Goal: Task Accomplishment & Management: Complete application form

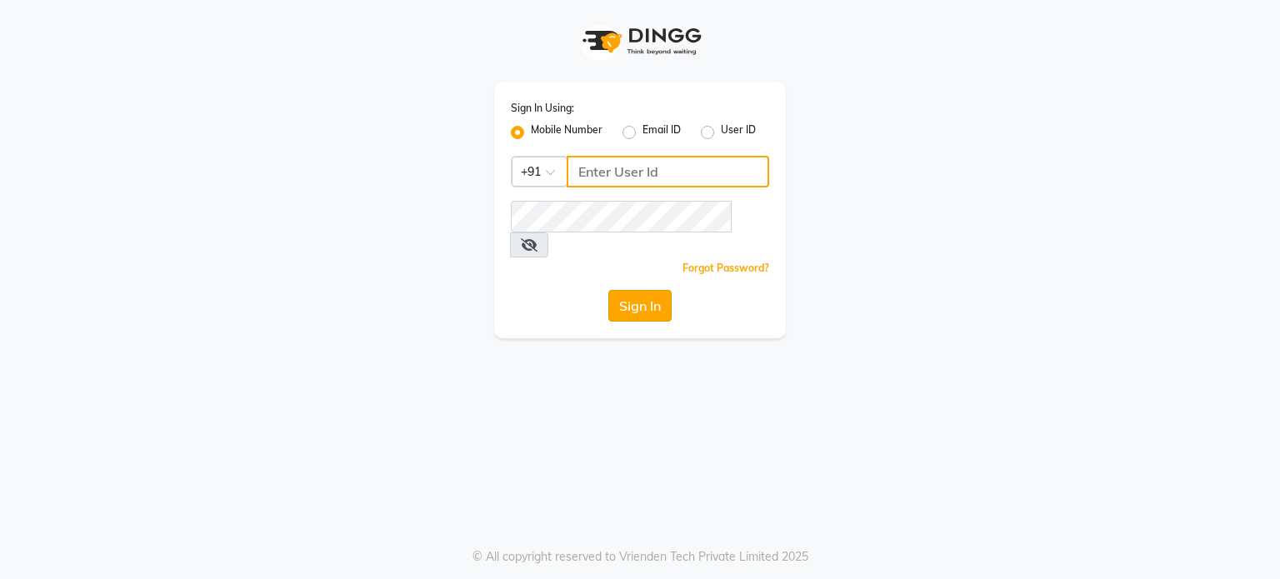
type input "7718857588"
click at [636, 290] on button "Sign In" at bounding box center [639, 306] width 63 height 32
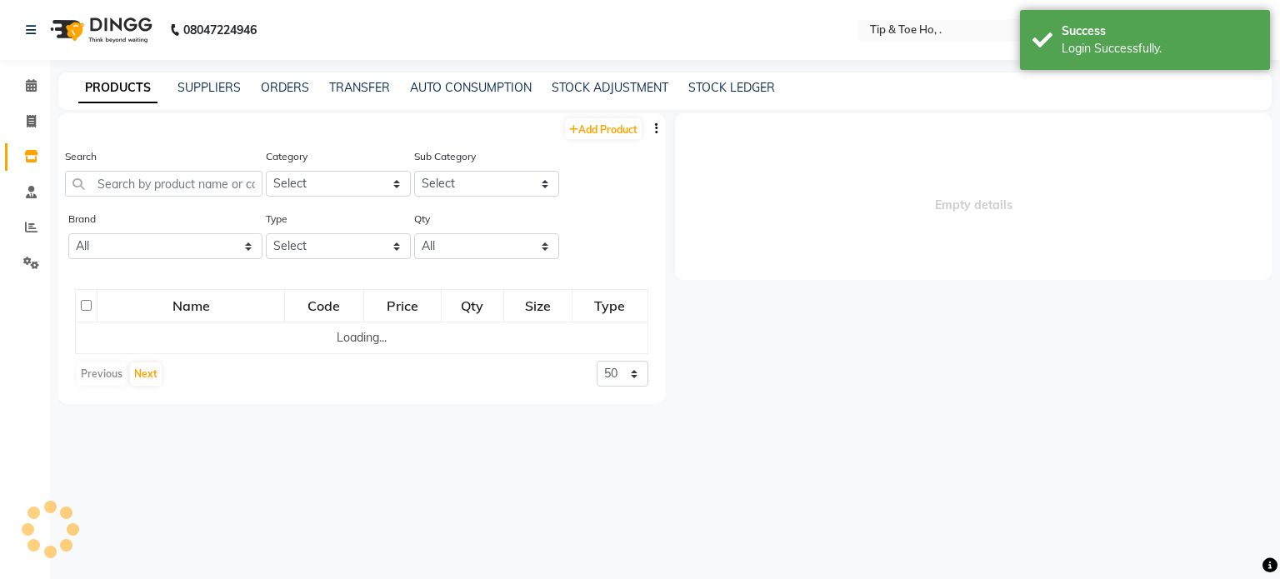
select select "en"
select select
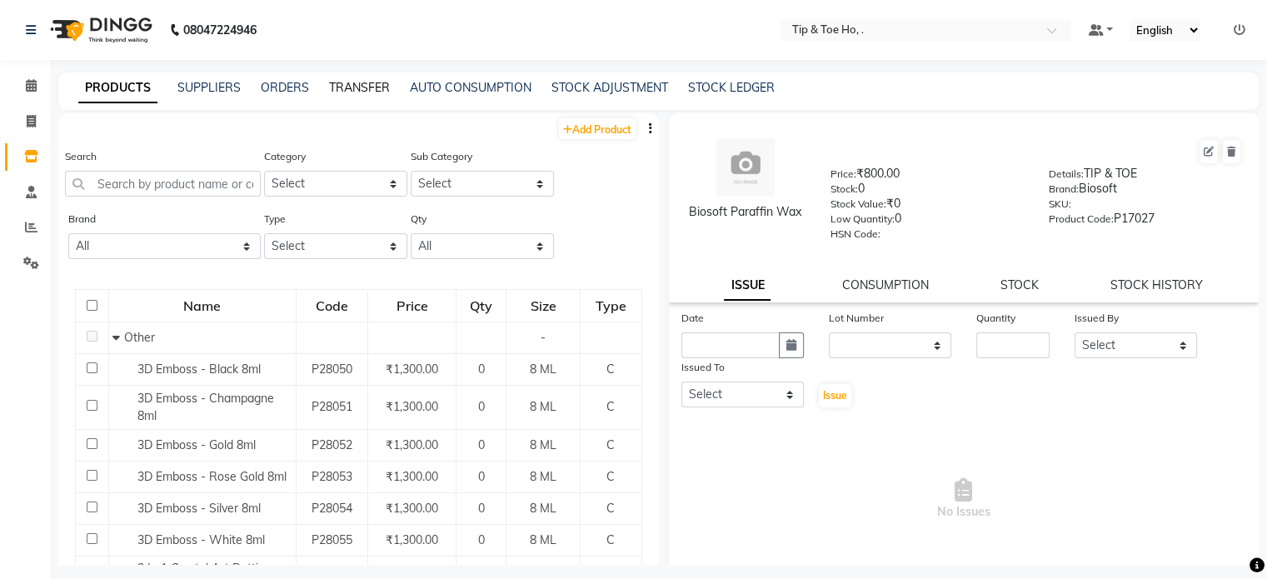
click at [352, 82] on link "TRANSFER" at bounding box center [359, 87] width 61 height 15
select select "sender"
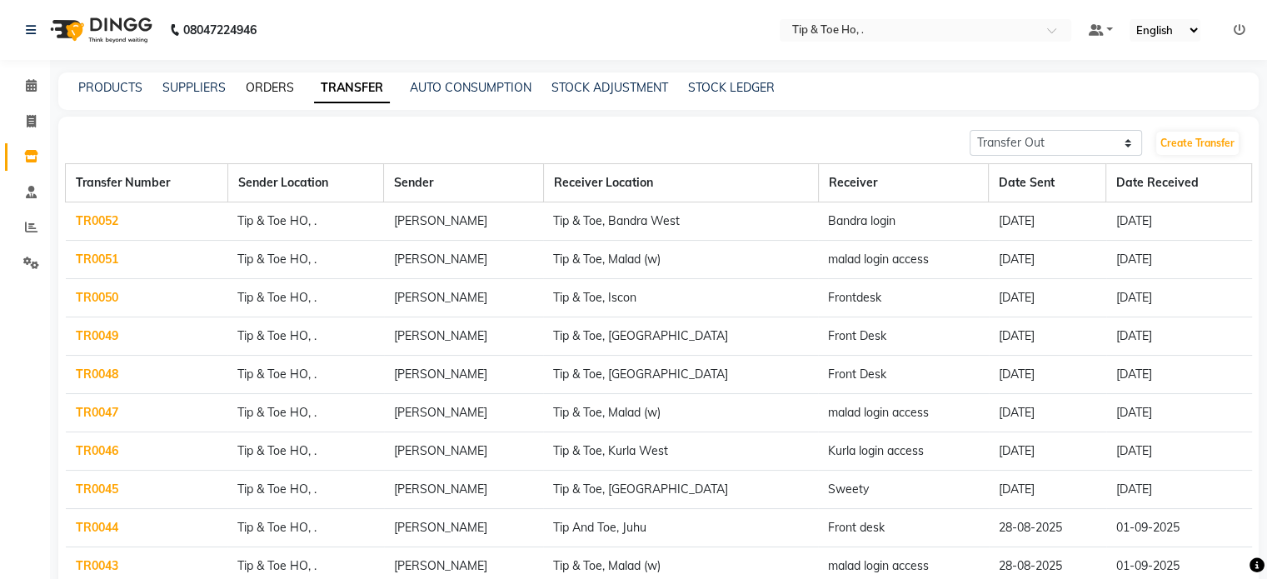
click at [264, 91] on link "ORDERS" at bounding box center [270, 87] width 48 height 15
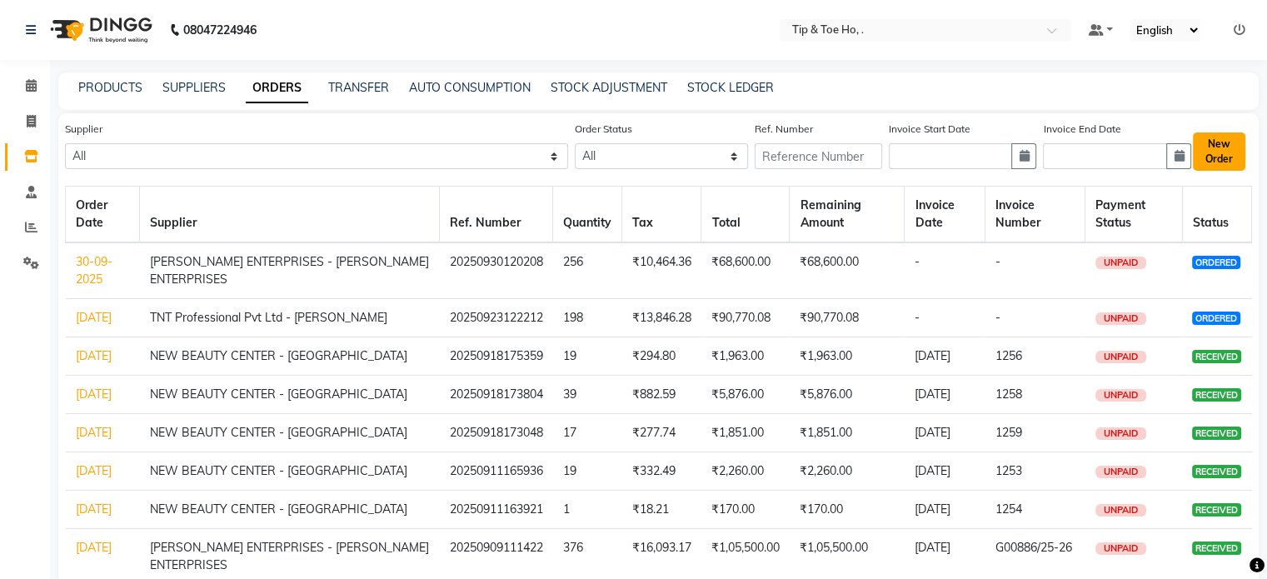
click at [1221, 142] on button "New Order" at bounding box center [1219, 151] width 52 height 38
select select "true"
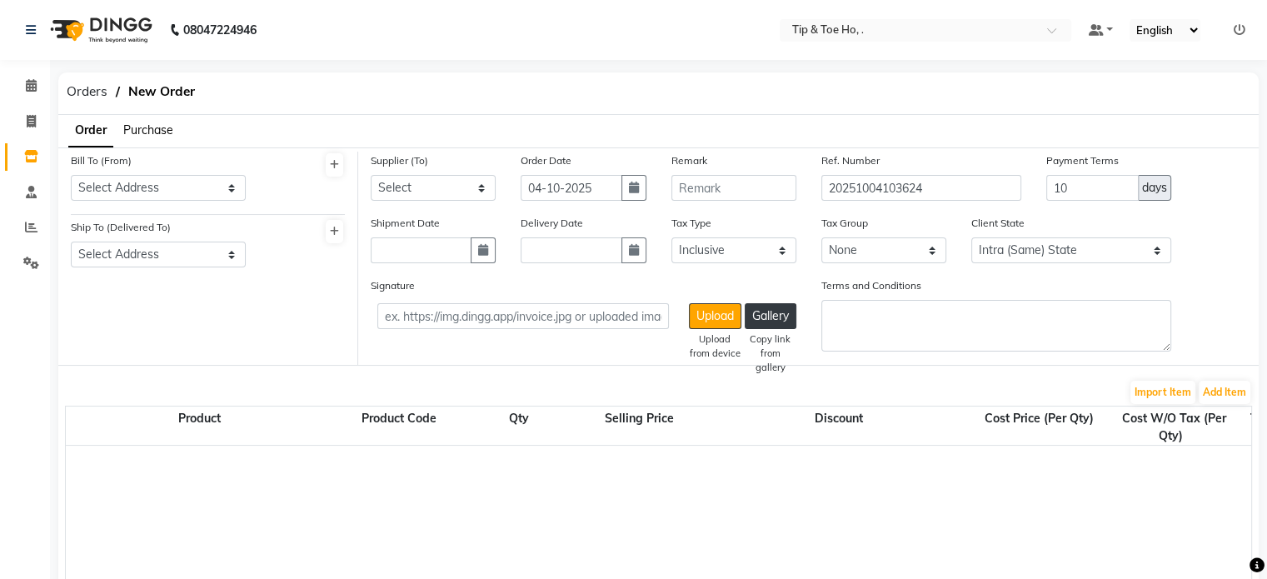
select select "2230"
click at [190, 182] on select "Select Address tip & toe ho Grey Trendy Professionals Pvt Ltd [STREET_ADDRESS][…" at bounding box center [158, 188] width 175 height 26
select select "1429"
click at [71, 175] on select "Select Address tip & toe ho Grey Trendy Professionals Pvt Ltd [STREET_ADDRESS][…" at bounding box center [158, 188] width 175 height 26
click at [190, 259] on select "Select Address tip & toe ho Grey Trendy Professionals Pvt Ltd [STREET_ADDRESS][…" at bounding box center [158, 255] width 175 height 26
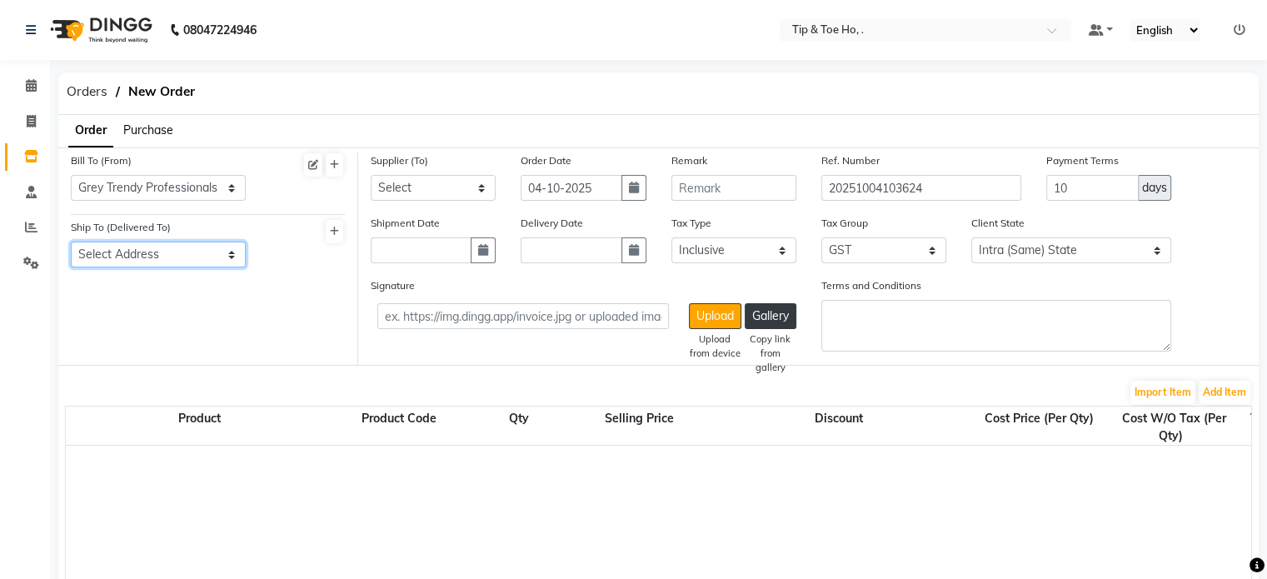
select select "1396"
click at [71, 242] on select "Select Address tip & toe ho Grey Trendy Professionals Pvt Ltd [STREET_ADDRESS][…" at bounding box center [158, 255] width 175 height 26
click at [440, 180] on select "Select Beauty Palace - Tabbasum FASHION INDENTITY PVT LTD. - FASHION INDENTITY …" at bounding box center [433, 188] width 125 height 26
select select "3770"
click at [371, 175] on select "Select Beauty Palace - Tabbasum FASHION INDENTITY PVT LTD. - FASHION INDENTITY …" at bounding box center [433, 188] width 125 height 26
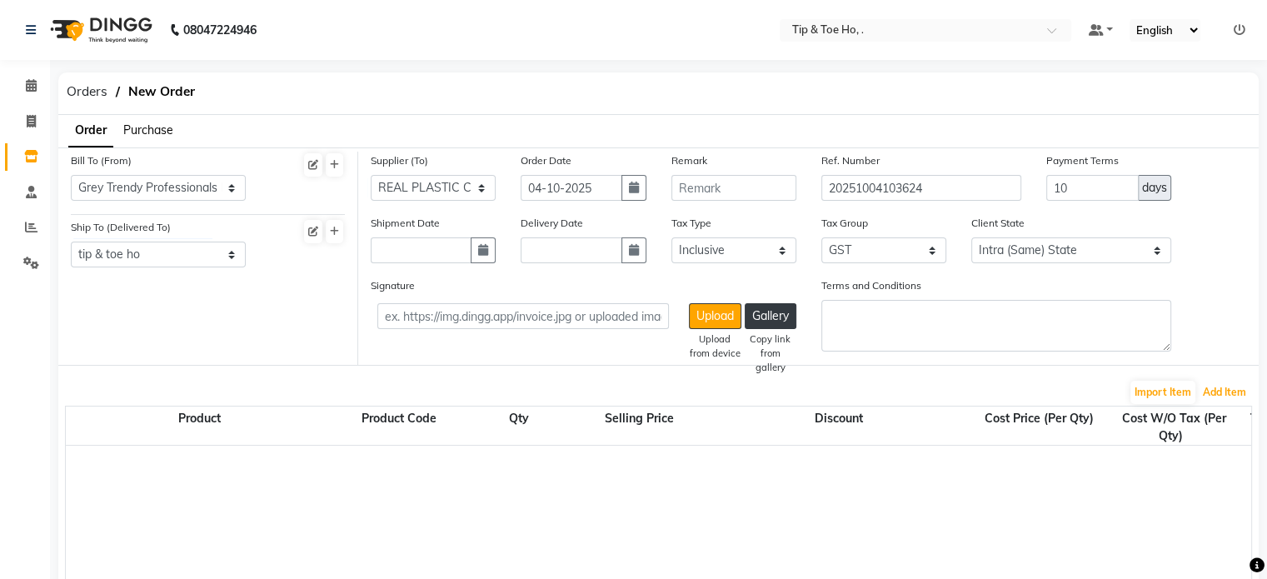
click at [1199, 381] on button "Add Item" at bounding box center [1225, 392] width 52 height 23
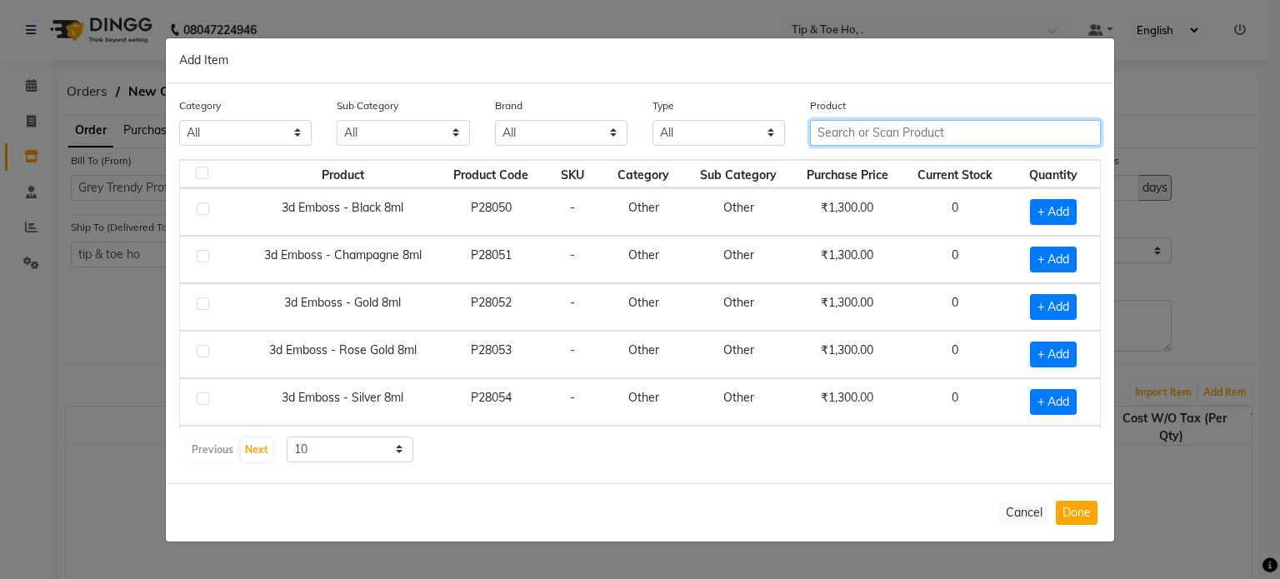
click at [921, 132] on input "text" at bounding box center [955, 133] width 291 height 26
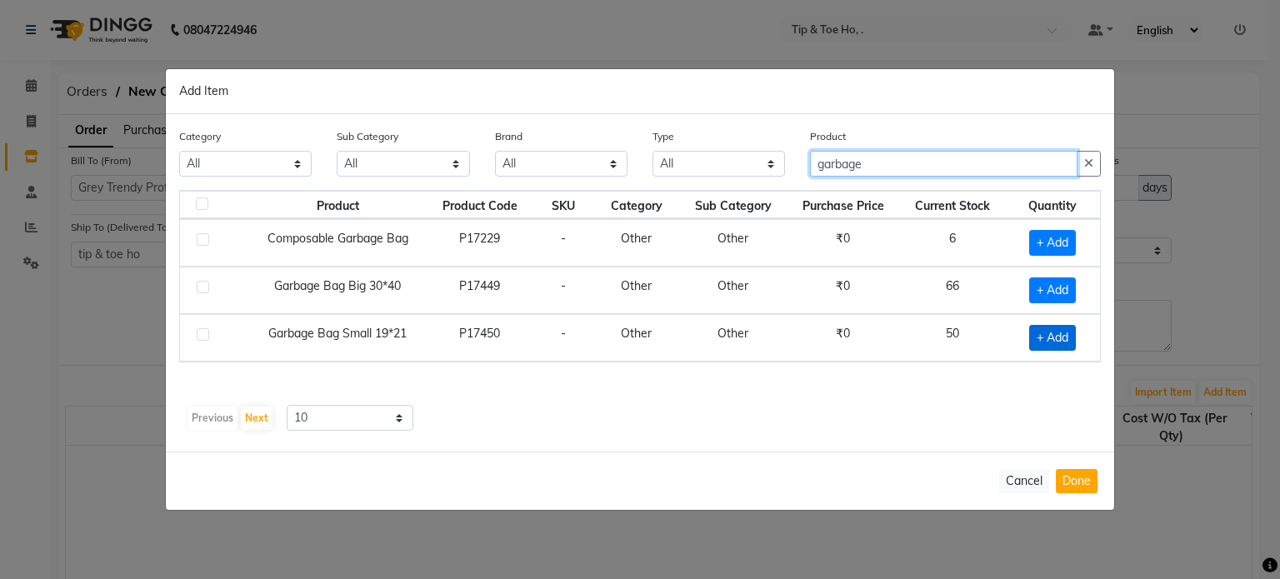
type input "garbage"
click at [1061, 325] on span "+ Add" at bounding box center [1052, 338] width 47 height 26
checkbox input "true"
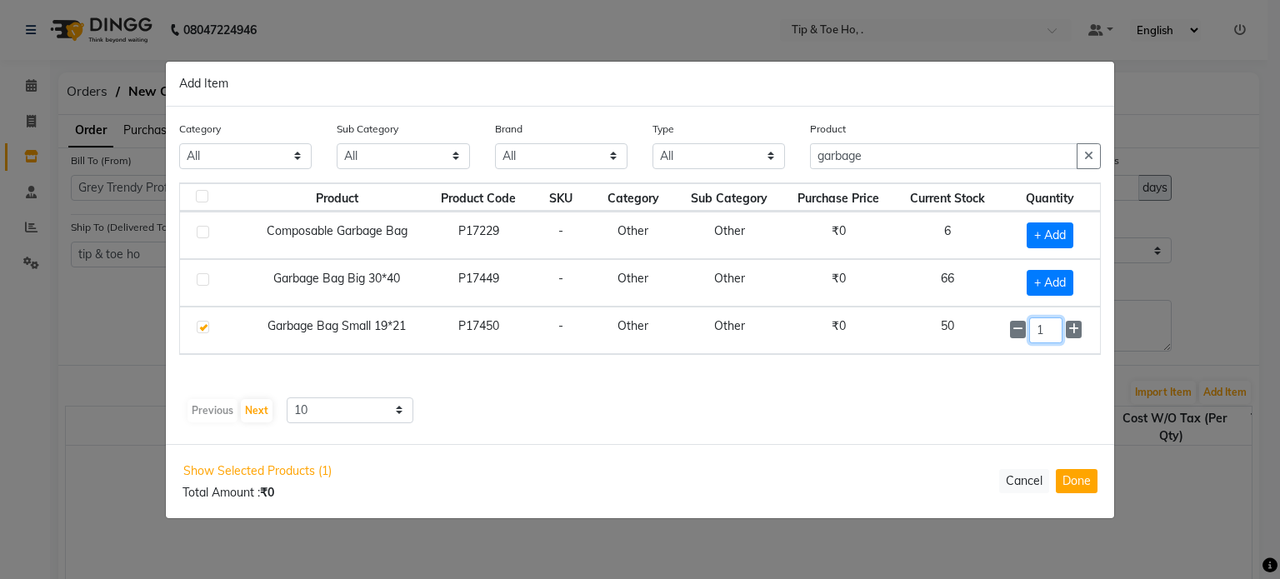
click at [1061, 325] on input "1" at bounding box center [1045, 330] width 33 height 26
type input "10"
click at [893, 150] on input "garbage" at bounding box center [943, 157] width 267 height 26
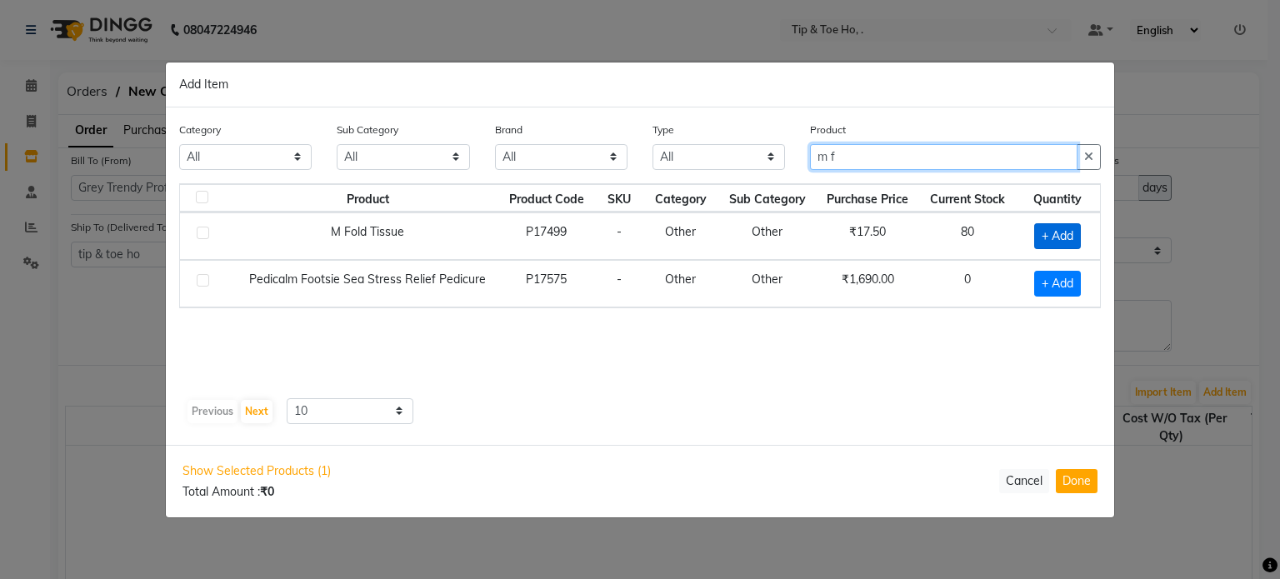
type input "m f"
click at [1053, 235] on span "+ Add" at bounding box center [1057, 236] width 47 height 26
checkbox input "true"
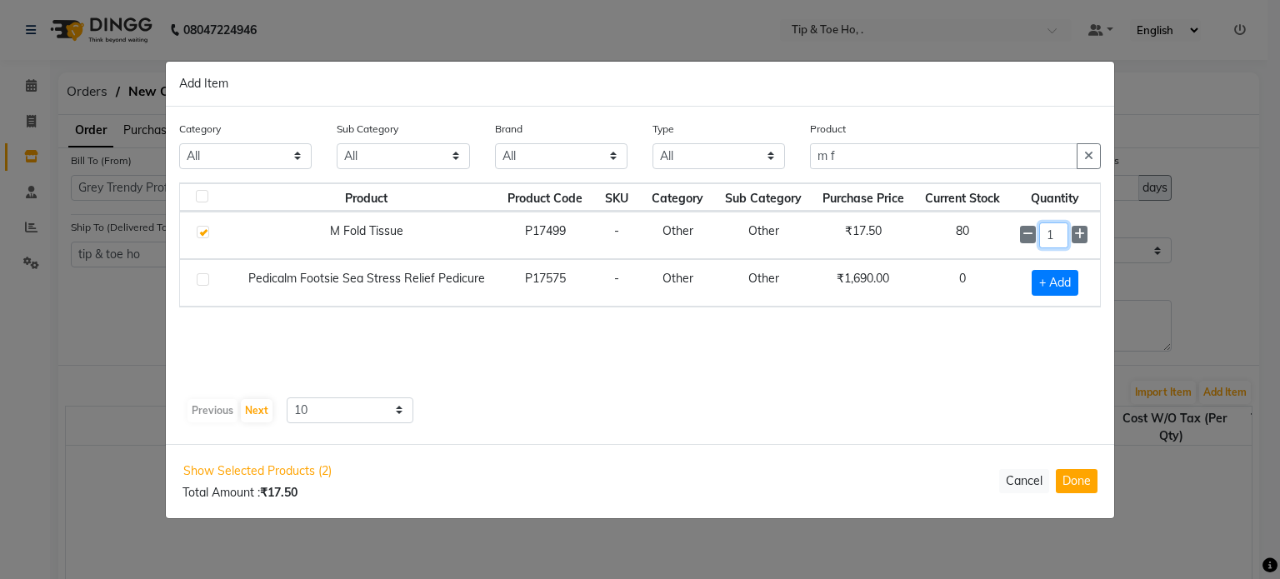
click at [1053, 235] on input "1" at bounding box center [1053, 235] width 29 height 26
type input "40"
click at [980, 149] on input "m f" at bounding box center [943, 157] width 267 height 26
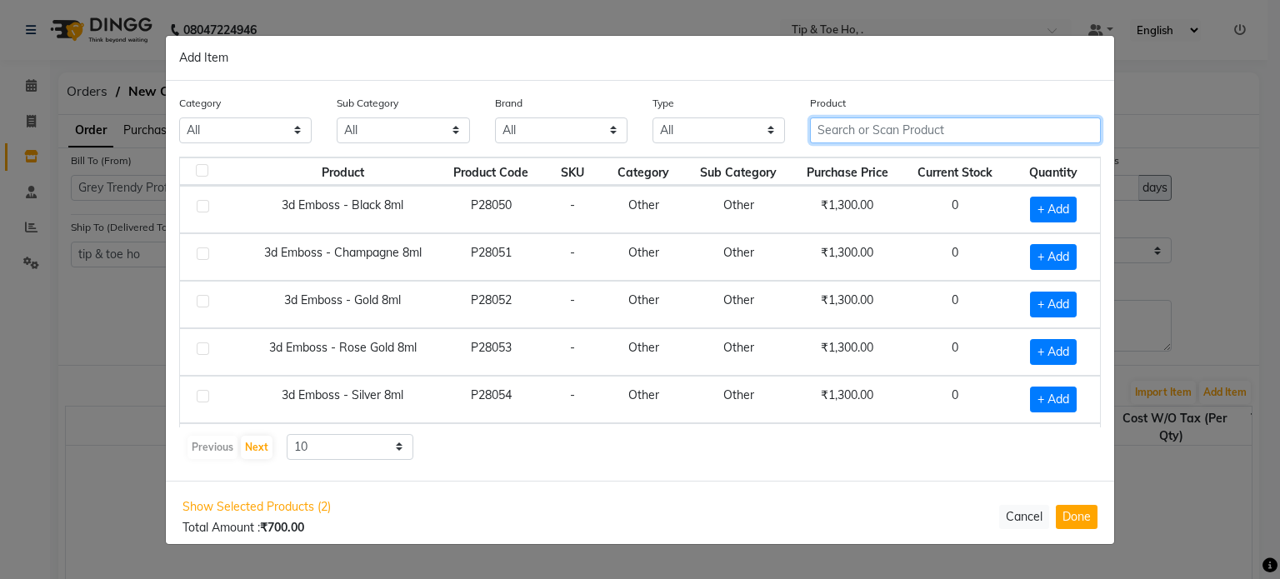
type input "t"
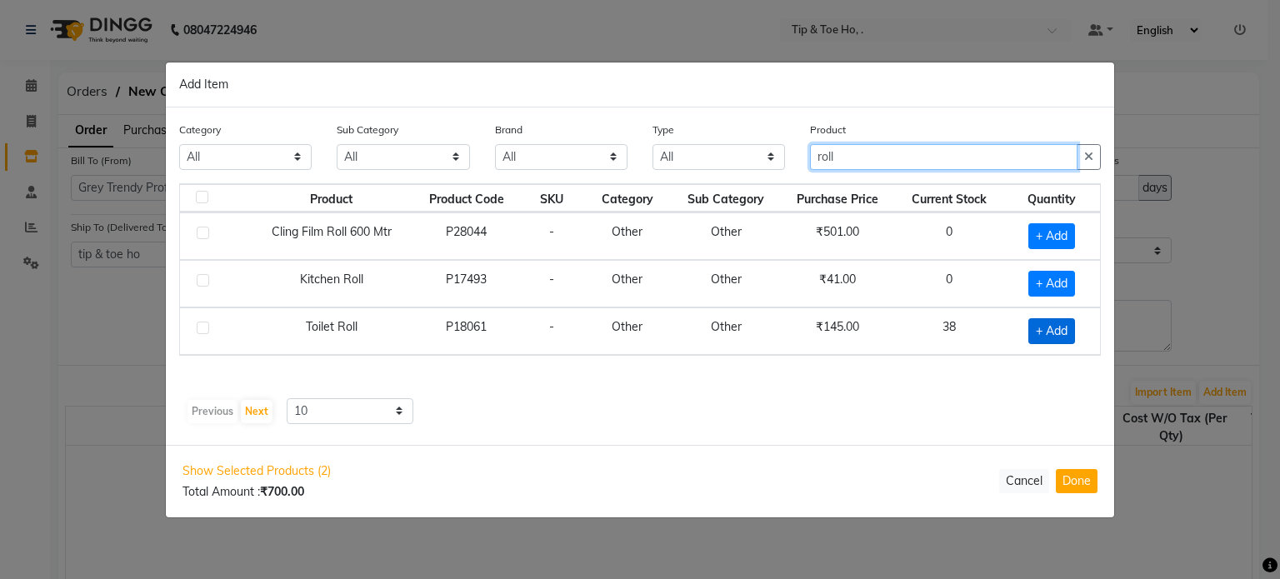
type input "roll"
click at [1047, 330] on span "+ Add" at bounding box center [1051, 331] width 47 height 26
checkbox input "true"
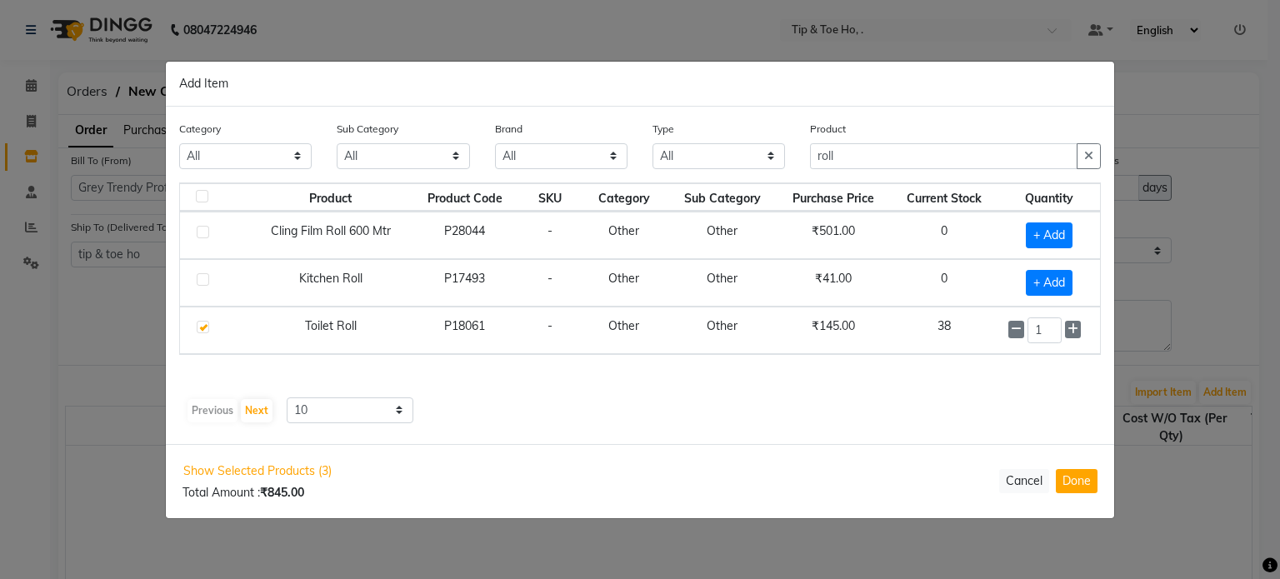
click at [1047, 330] on input "1" at bounding box center [1044, 330] width 34 height 26
type input "28"
click at [904, 158] on input "roll" at bounding box center [943, 157] width 267 height 26
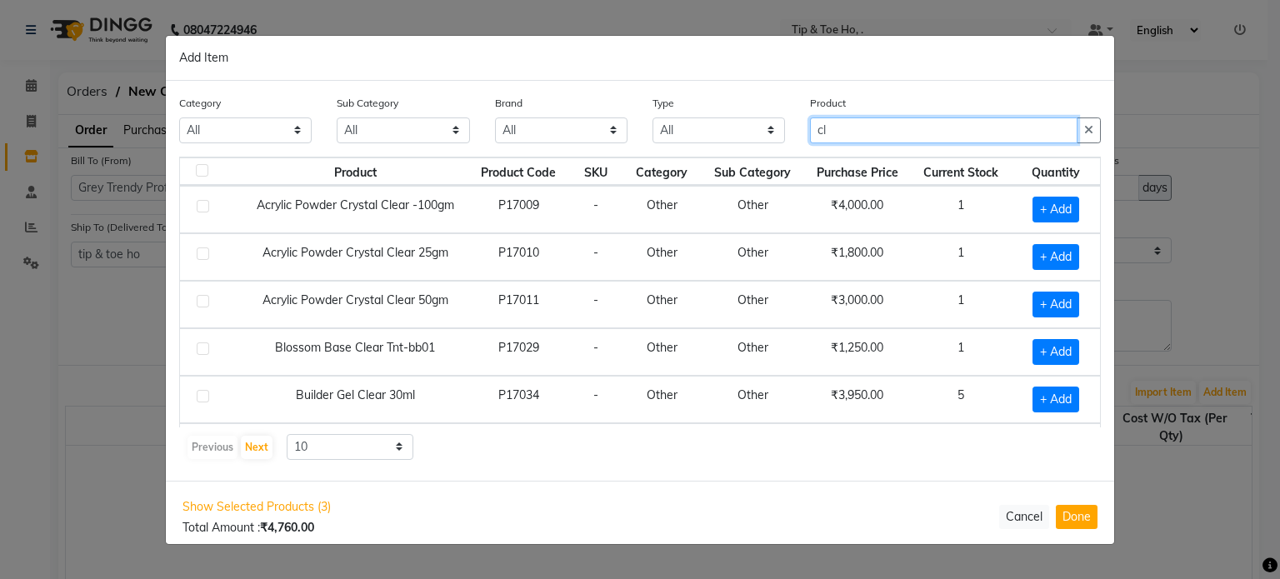
type input "c"
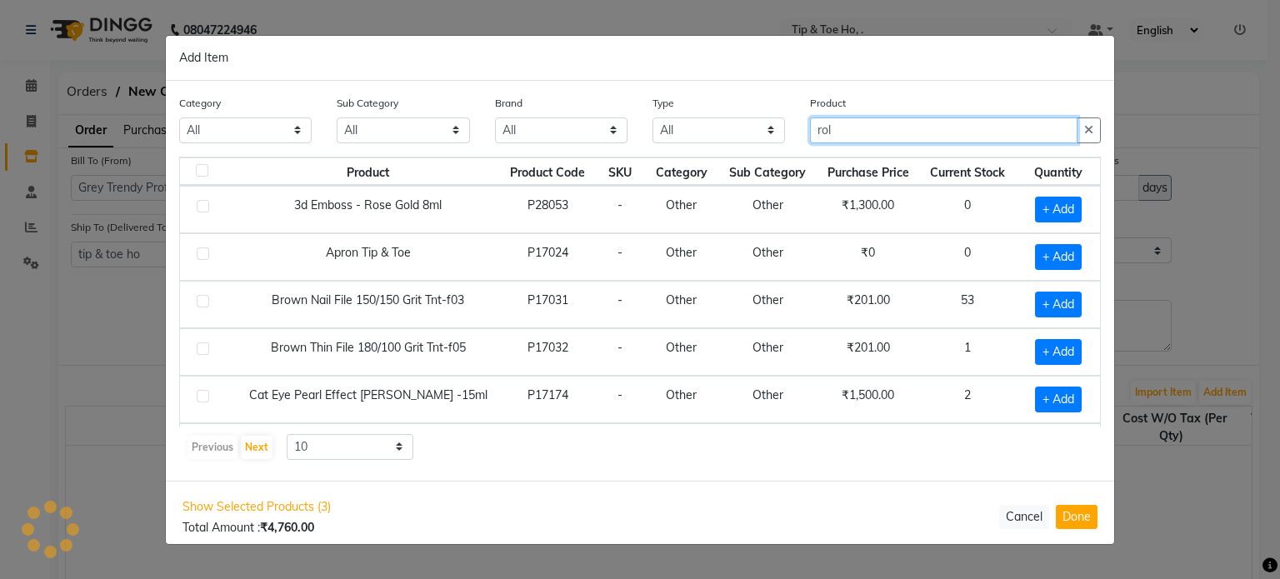
type input "roll"
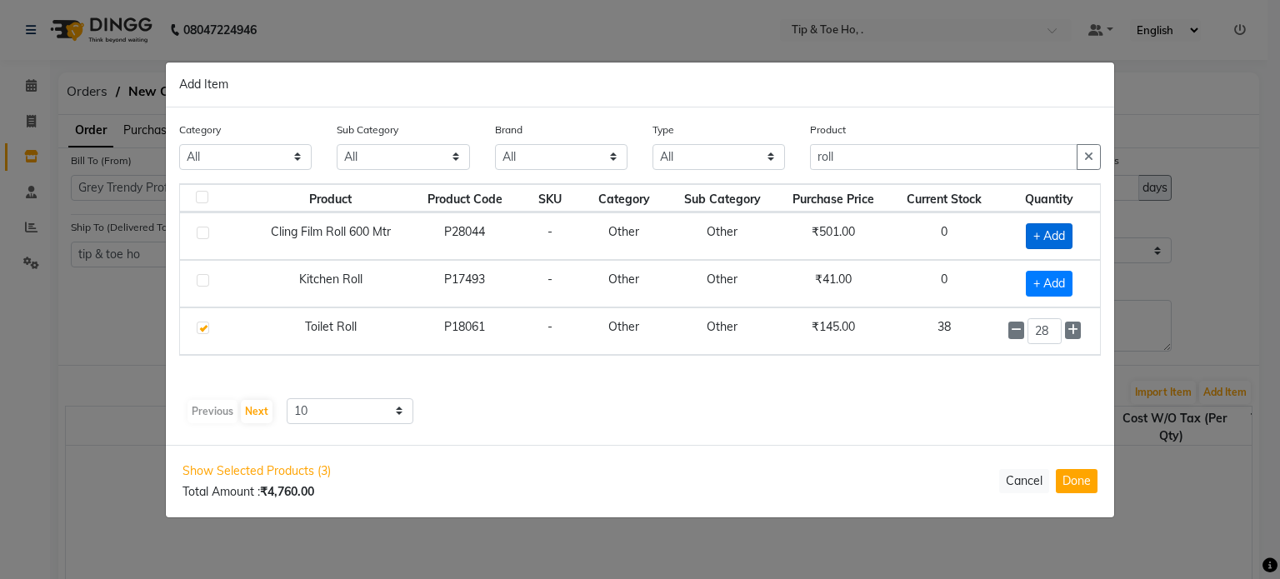
click at [1058, 236] on span "+ Add" at bounding box center [1049, 236] width 47 height 26
checkbox input "true"
click at [1058, 236] on input "1" at bounding box center [1044, 235] width 34 height 26
type input "6"
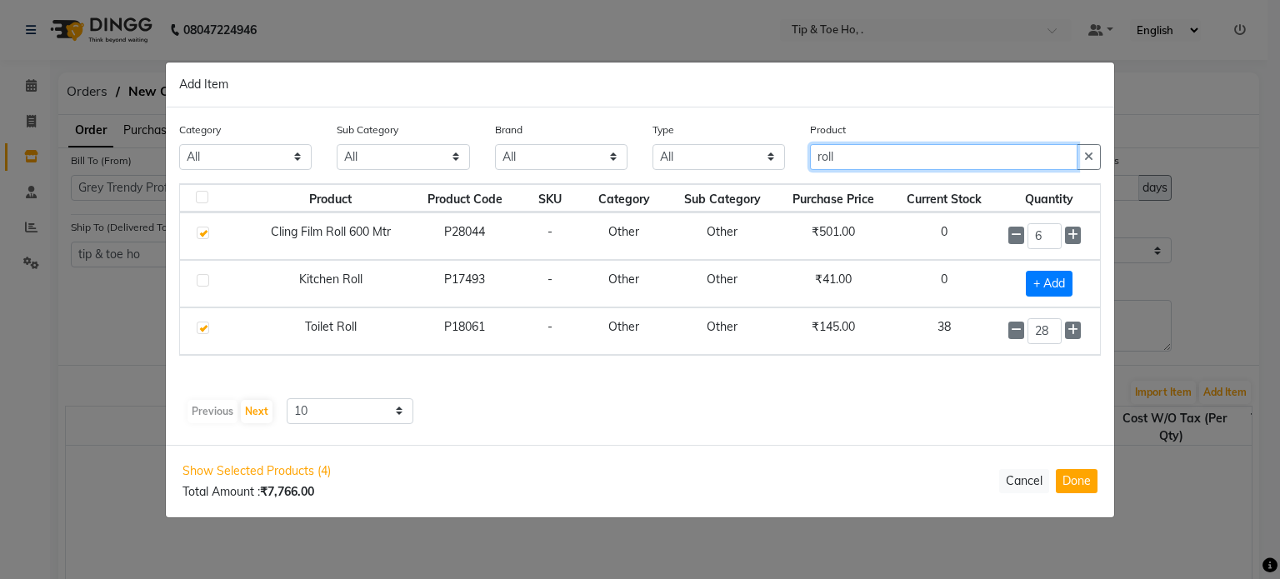
click at [912, 162] on input "roll" at bounding box center [943, 157] width 267 height 26
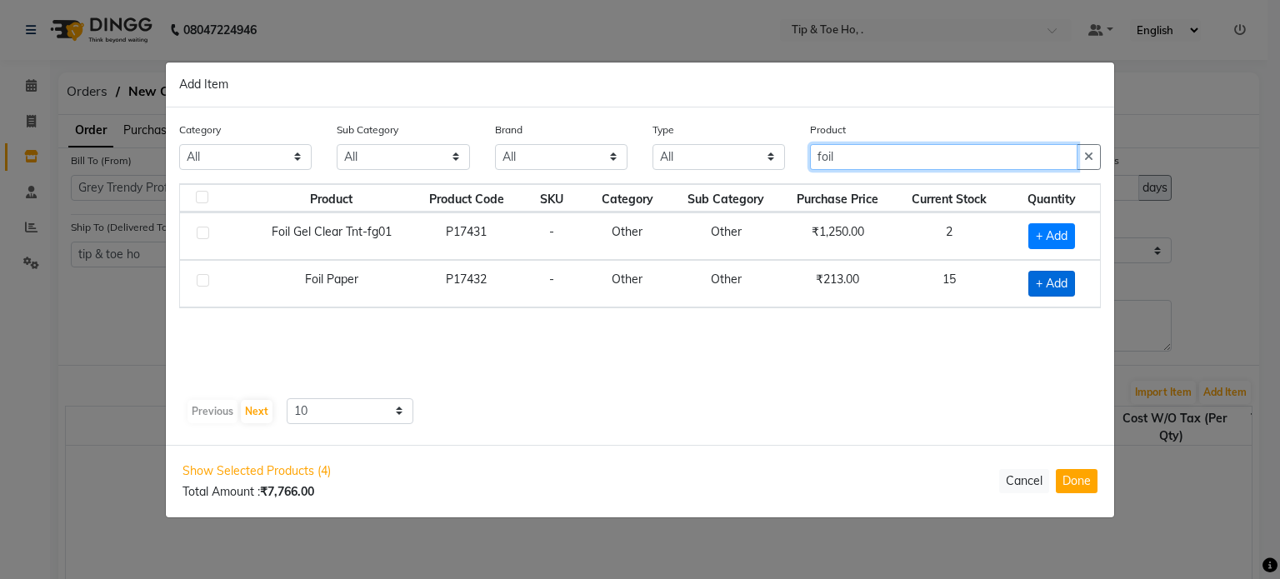
type input "foil"
click at [1042, 282] on span "+ Add" at bounding box center [1051, 284] width 47 height 26
checkbox input "true"
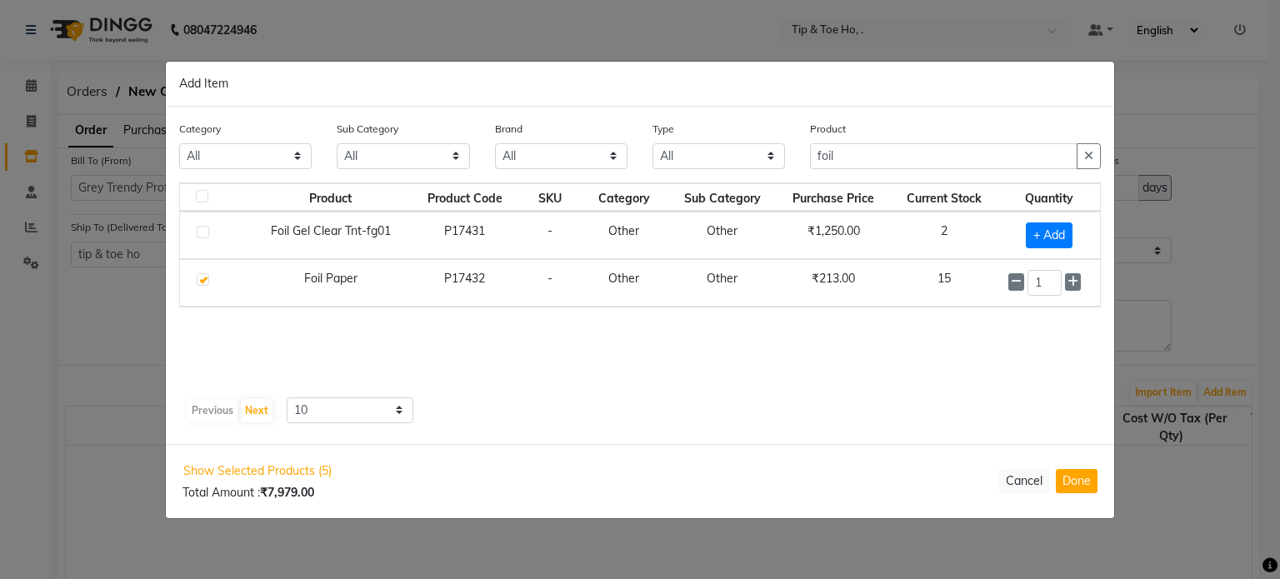
click at [1042, 282] on input "1" at bounding box center [1044, 283] width 34 height 26
type input "10"
click at [1070, 481] on button "Done" at bounding box center [1077, 481] width 42 height 24
select select "2230"
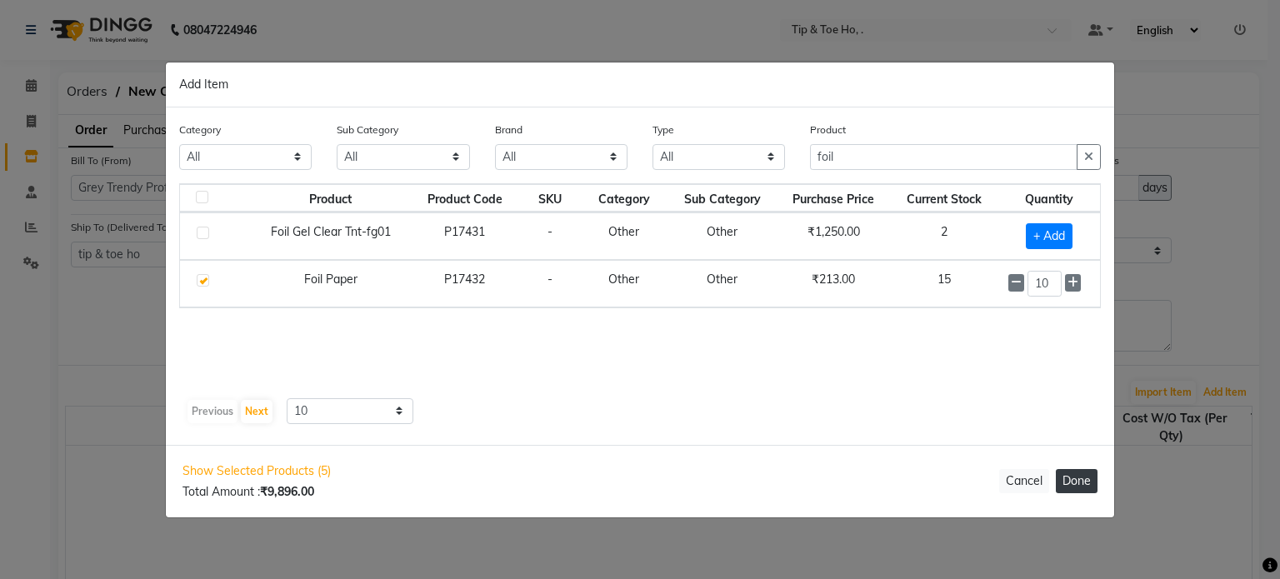
select select "2230"
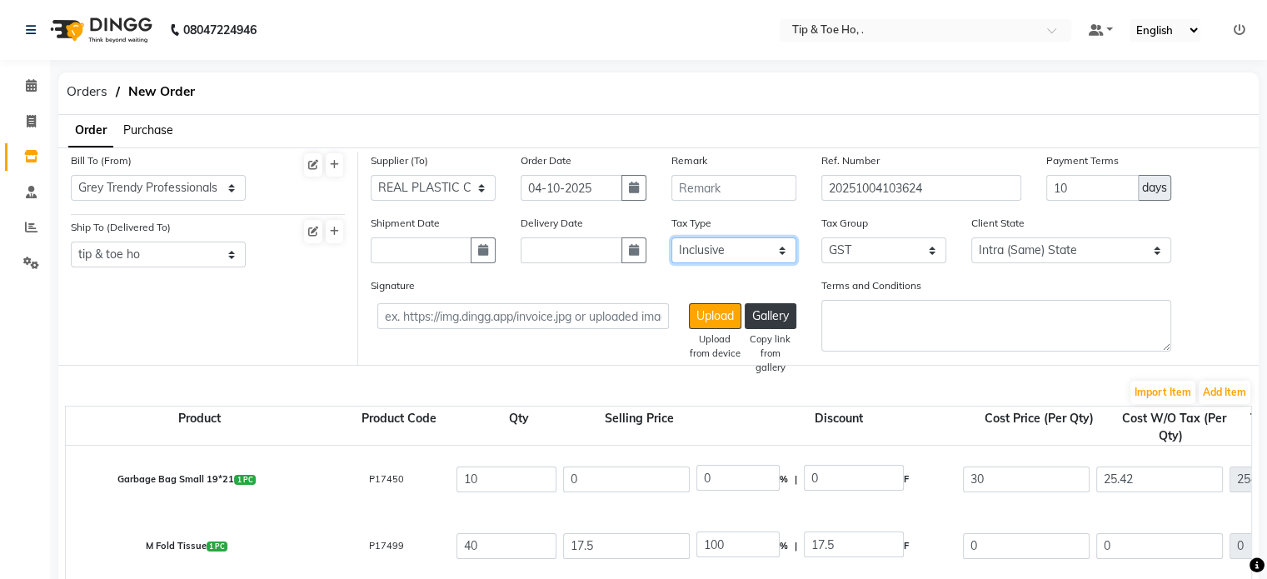
click at [707, 251] on select "Select Inclusive Exclusive" at bounding box center [734, 250] width 125 height 26
select select "false"
click at [672, 238] on select "Select Inclusive Exclusive" at bounding box center [734, 250] width 125 height 26
type input "30"
type input "300"
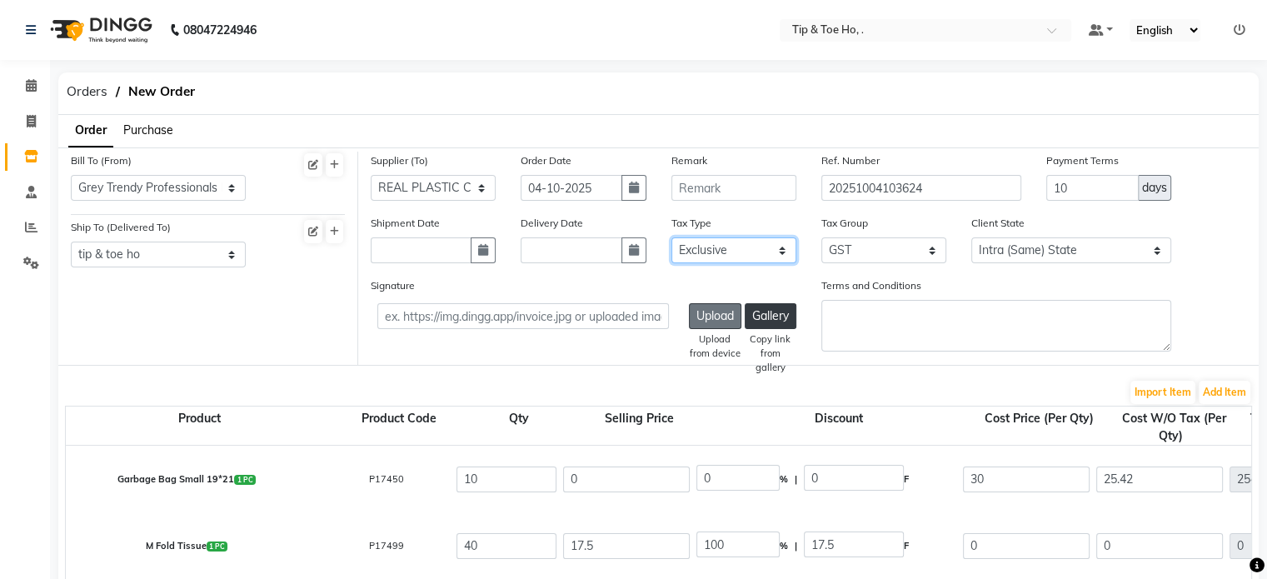
type input "54"
type input "354"
type input "425"
type input "2550"
type input "459"
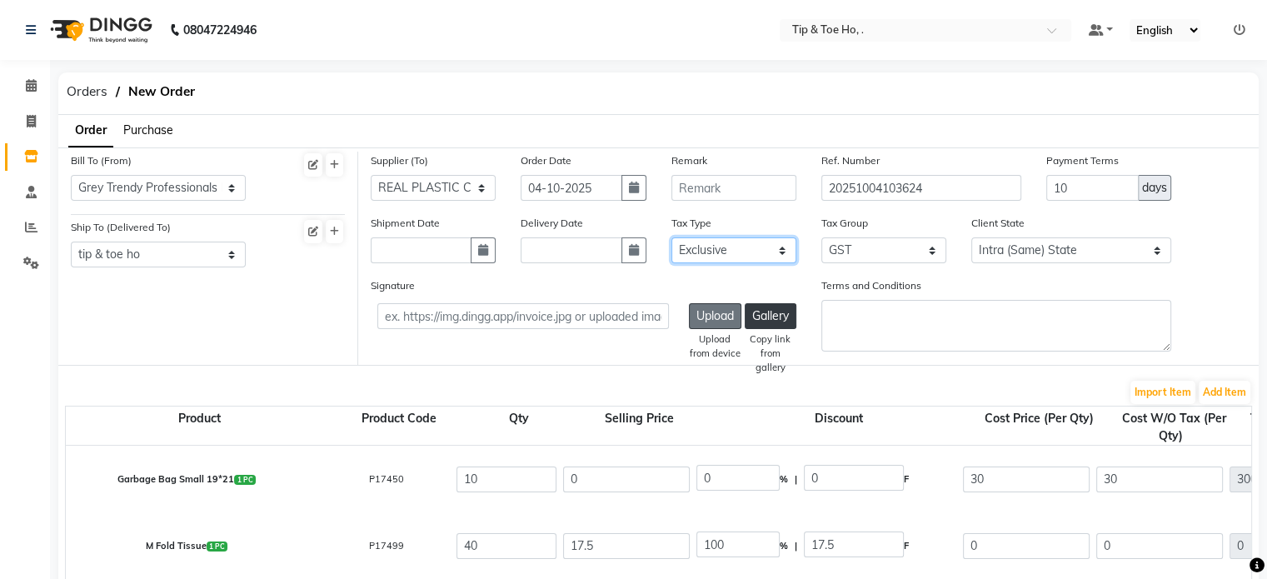
type input "3009"
type input "180"
type input "1800"
type input "324"
type input "2124"
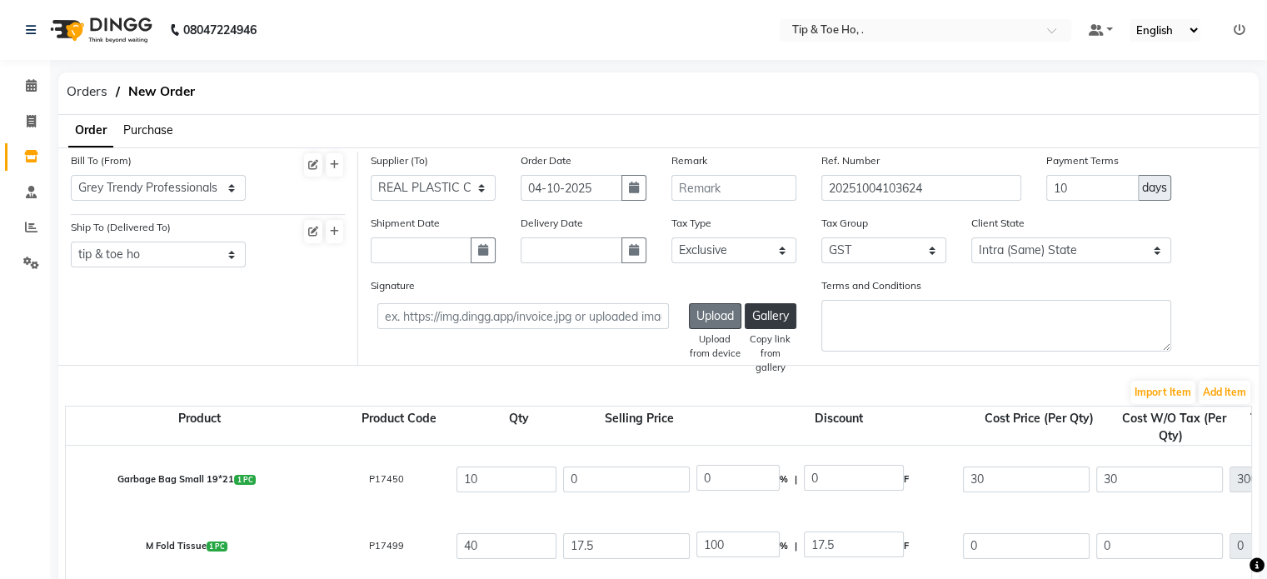
click at [717, 312] on button "Upload" at bounding box center [715, 316] width 52 height 26
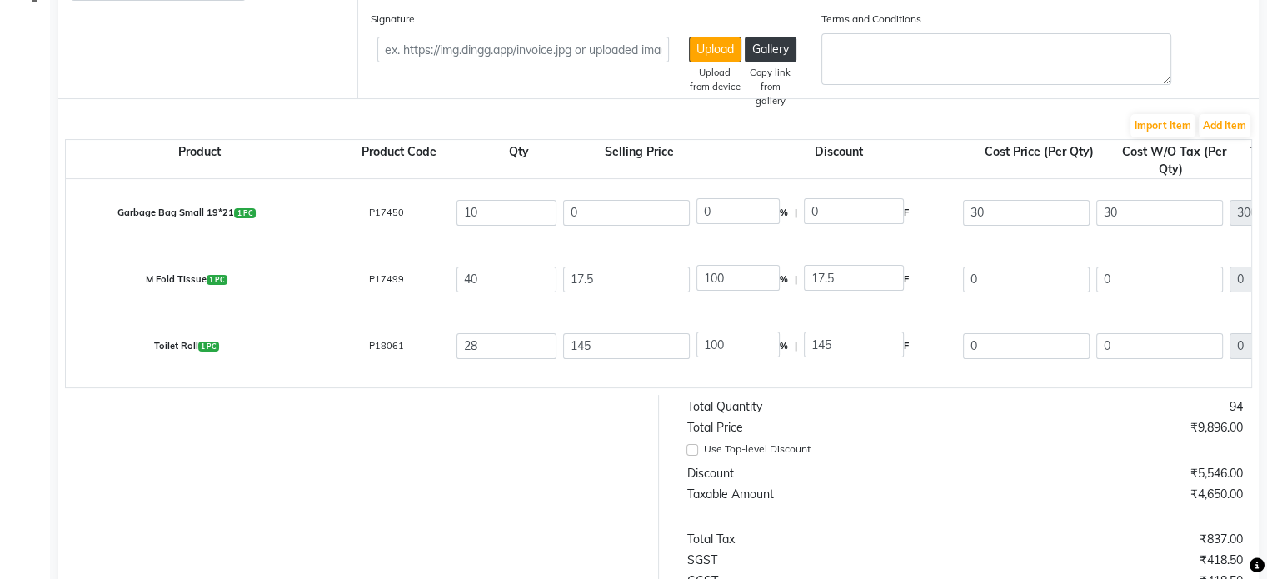
scroll to position [267, 0]
click at [637, 219] on input "0" at bounding box center [626, 213] width 127 height 26
click at [612, 209] on input "0" at bounding box center [626, 213] width 127 height 26
type input "035.4"
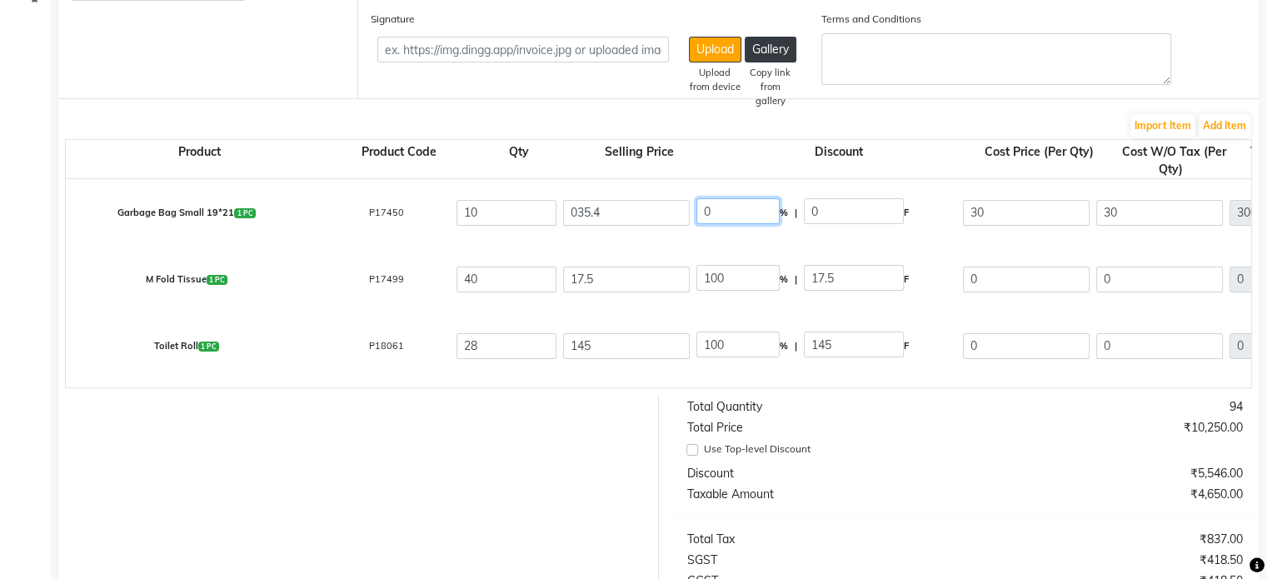
type input "15.25"
type input "5.4"
click at [589, 275] on input "17.5" at bounding box center [626, 280] width 127 height 26
click at [715, 281] on input "100" at bounding box center [738, 278] width 83 height 26
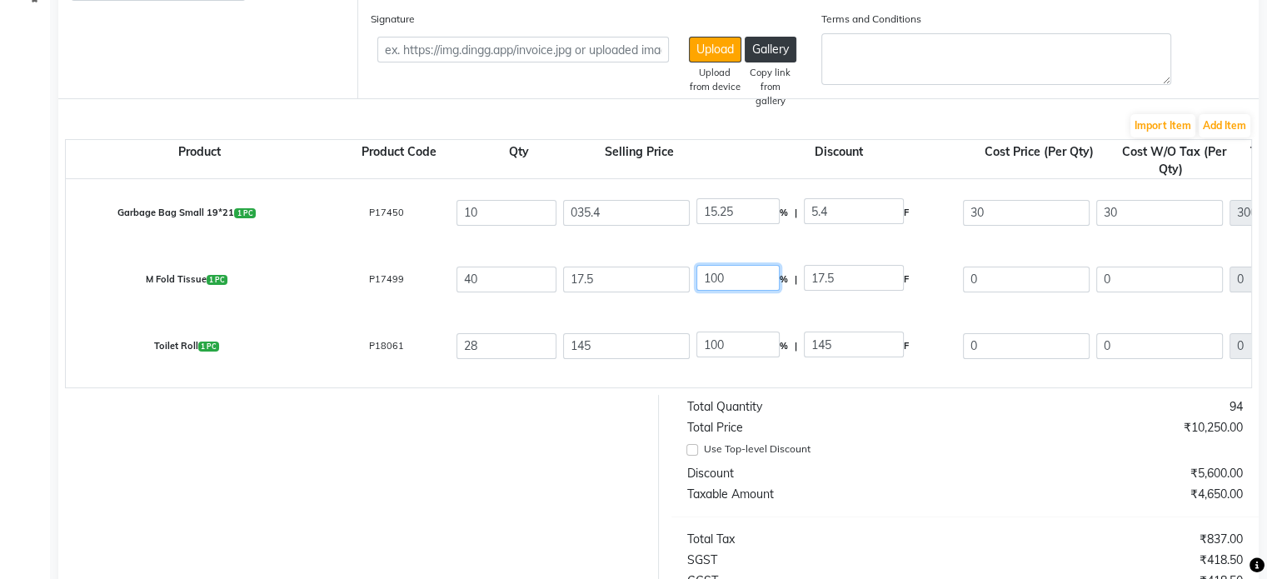
click at [715, 281] on input "100" at bounding box center [738, 278] width 83 height 26
type input "15.26"
type input "2.67"
type input "14.83"
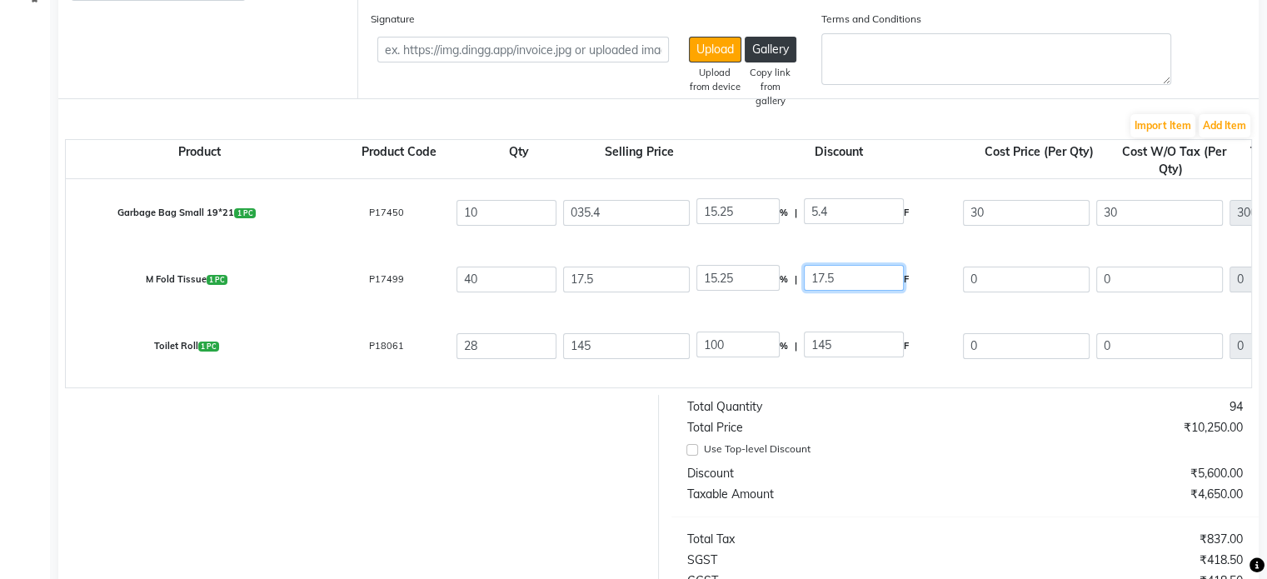
type input "593.2"
type input "106.78"
type input "699.98"
click at [588, 340] on input "145" at bounding box center [626, 346] width 127 height 26
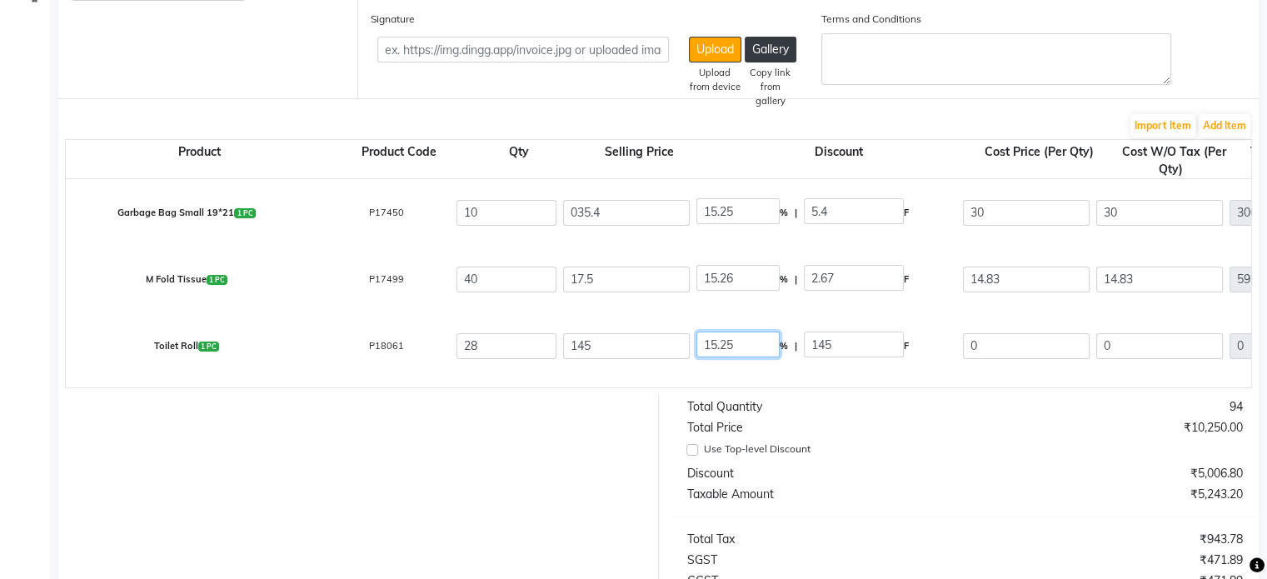
type input "15.25"
type input "22.11"
type input "122.89"
type input "3440.92"
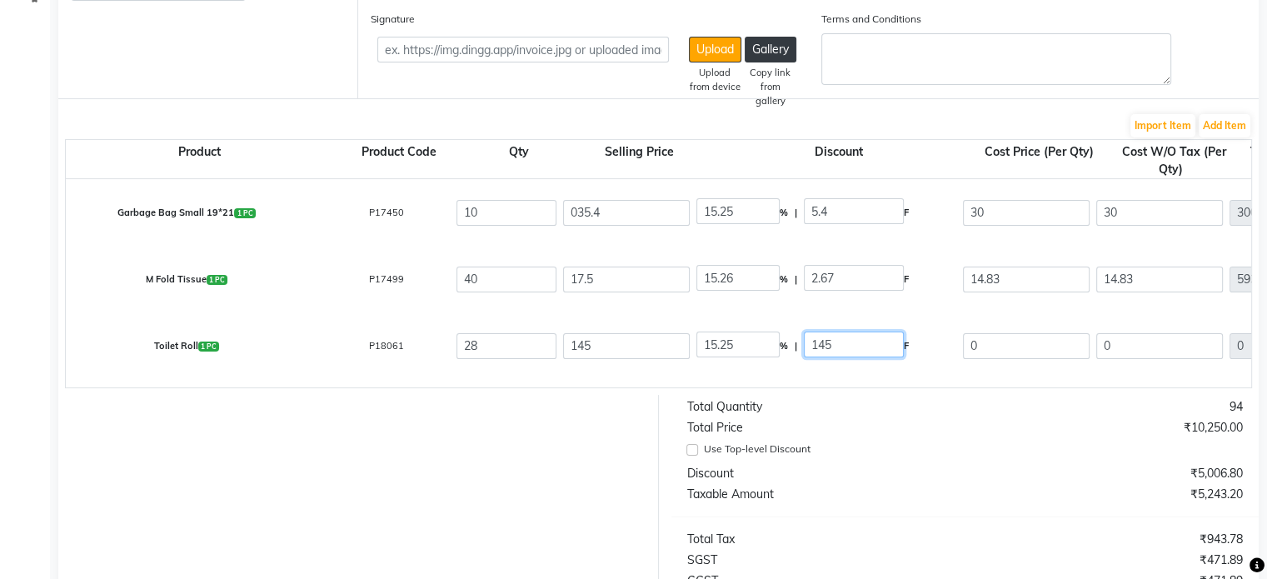
type input "619.37"
type input "4060.29"
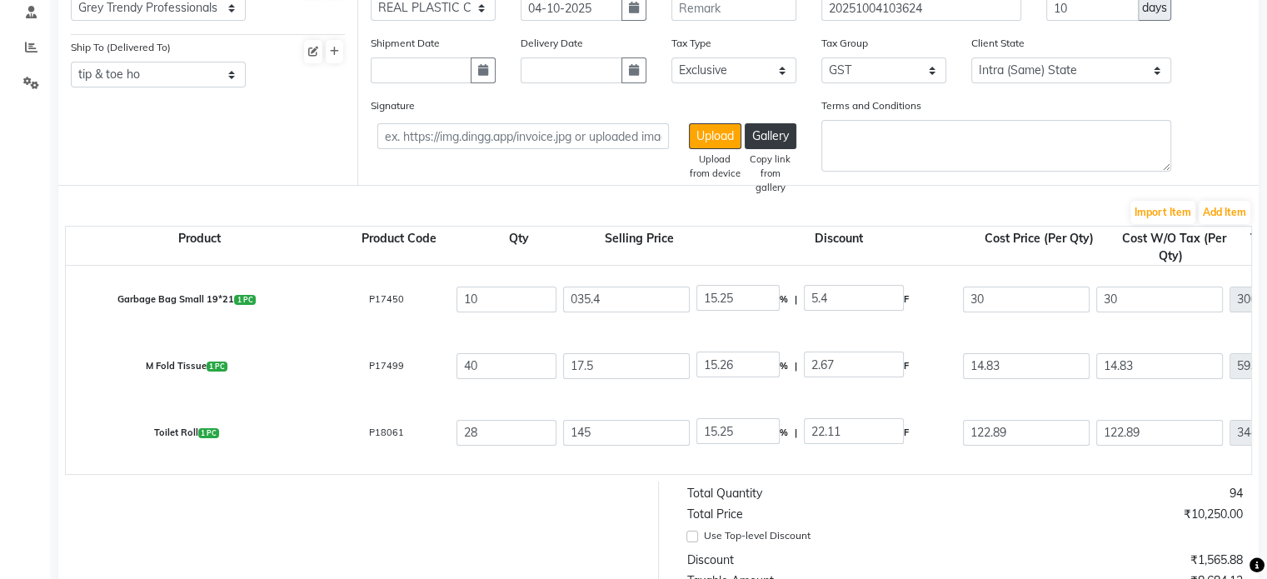
scroll to position [178, 0]
drag, startPoint x: 637, startPoint y: 291, endPoint x: 610, endPoint y: 302, distance: 28.8
click at [610, 302] on input "035.4" at bounding box center [626, 301] width 127 height 26
type input "35.4"
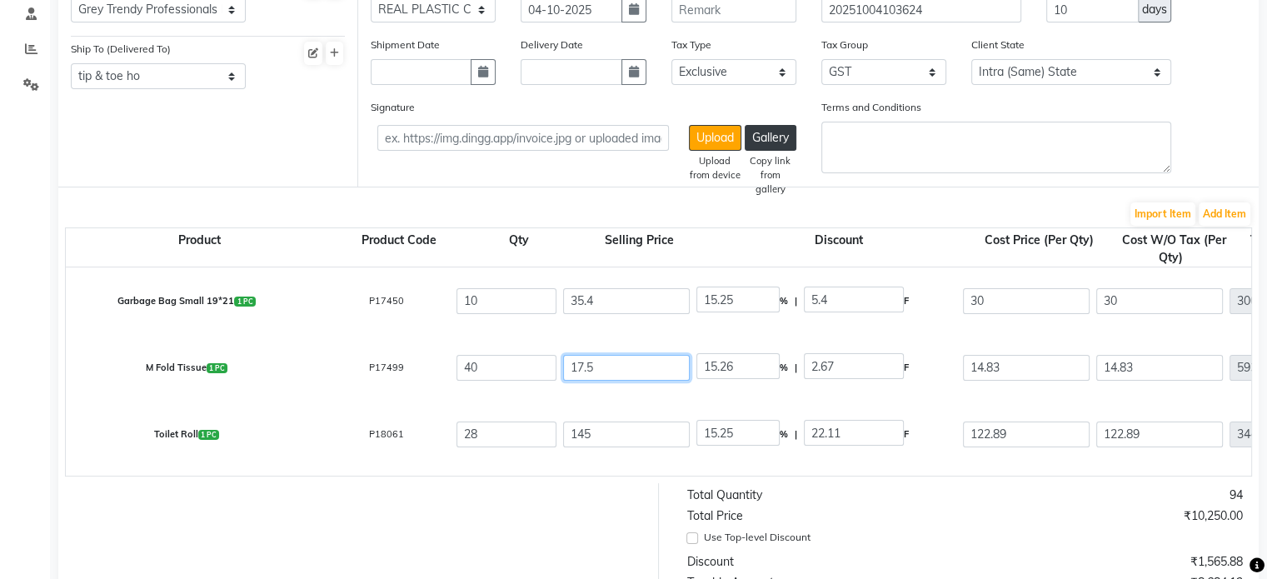
click at [582, 368] on input "17.5" at bounding box center [626, 368] width 127 height 26
type input "2"
type input "133.5"
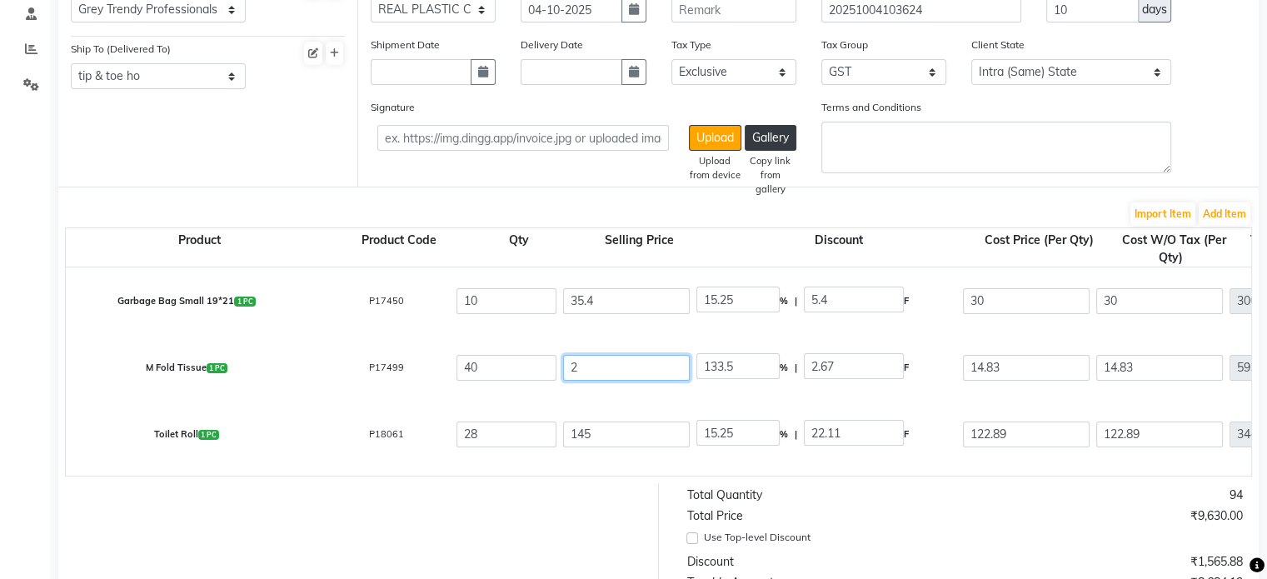
type input "20"
type input "13.35"
type input "20.6"
type input "12.96"
type input "20.65"
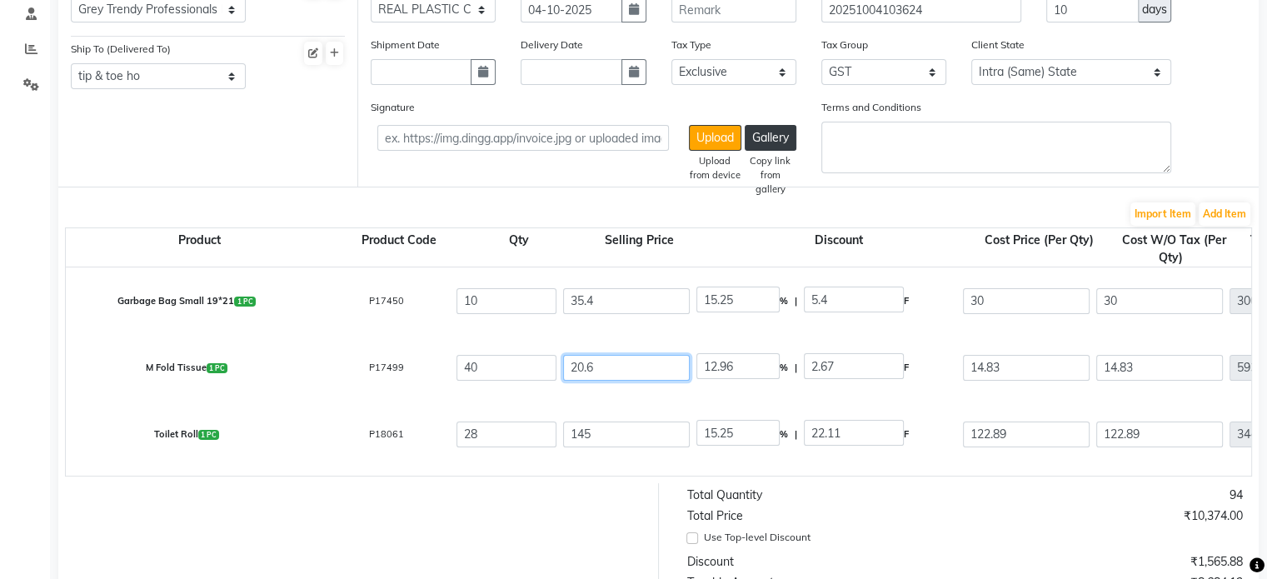
type input "12.93"
type input "20.65"
type input "28.18"
type input "5.82"
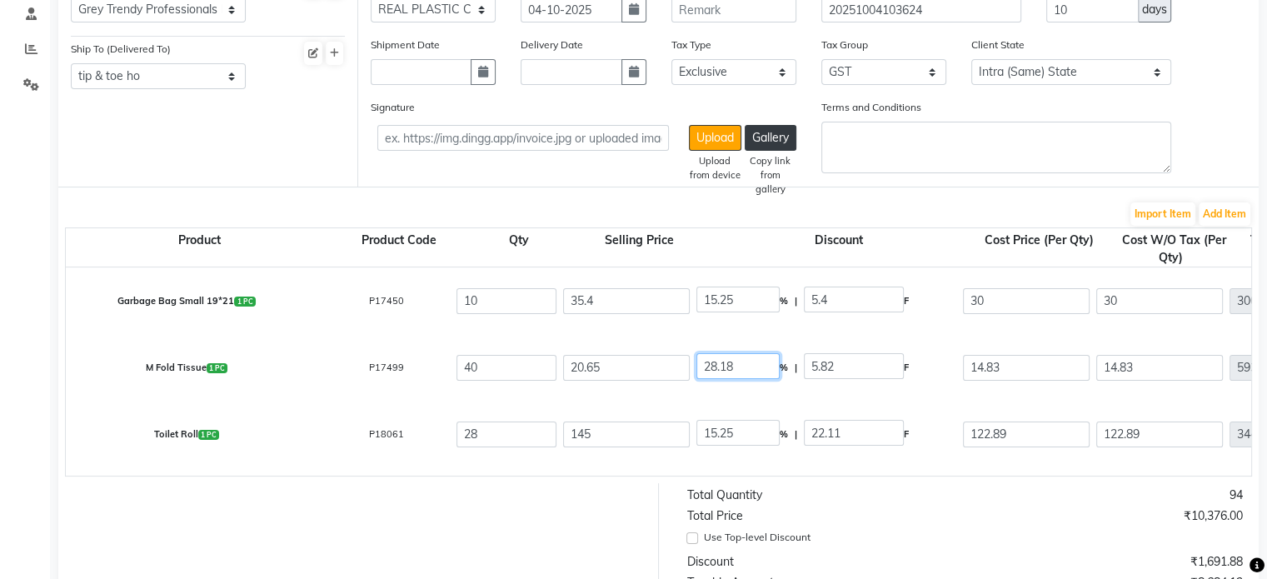
click at [710, 372] on input "28.18" at bounding box center [738, 366] width 83 height 26
type input "15.25"
type input "3.15"
type input "17.5"
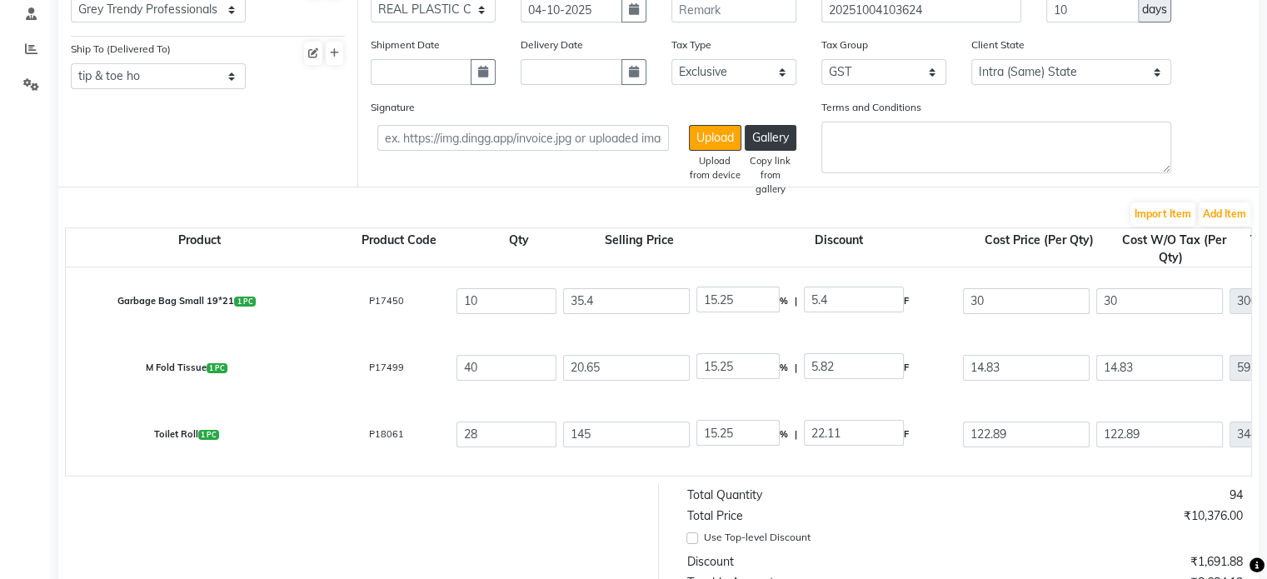
type input "17.5"
type input "700"
type input "126"
type input "826"
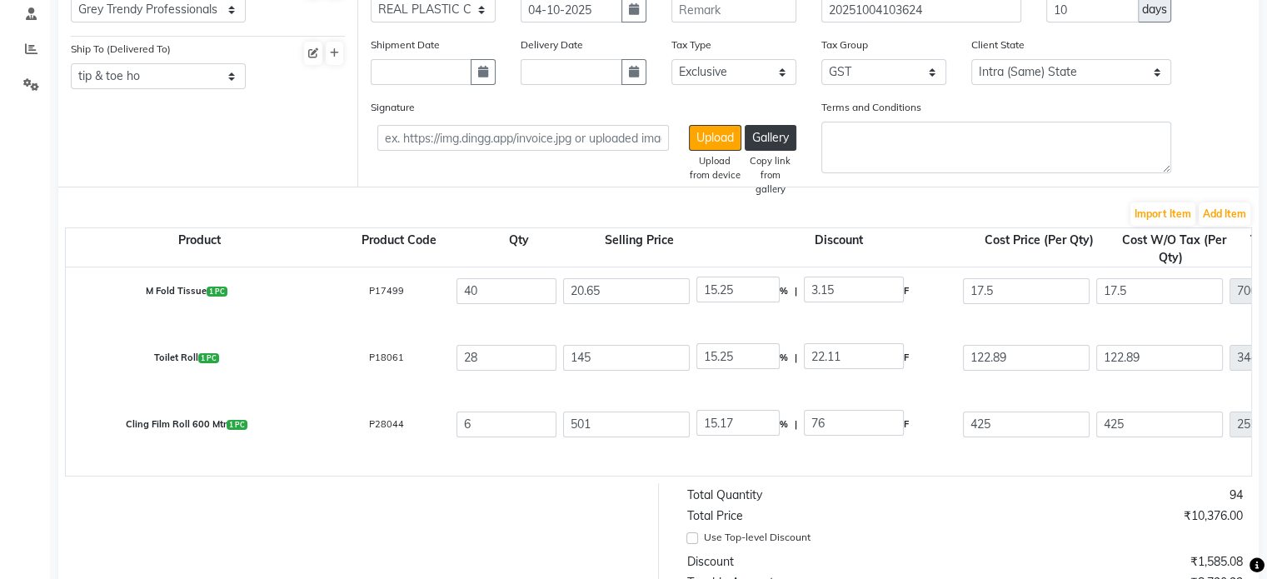
scroll to position [80, 0]
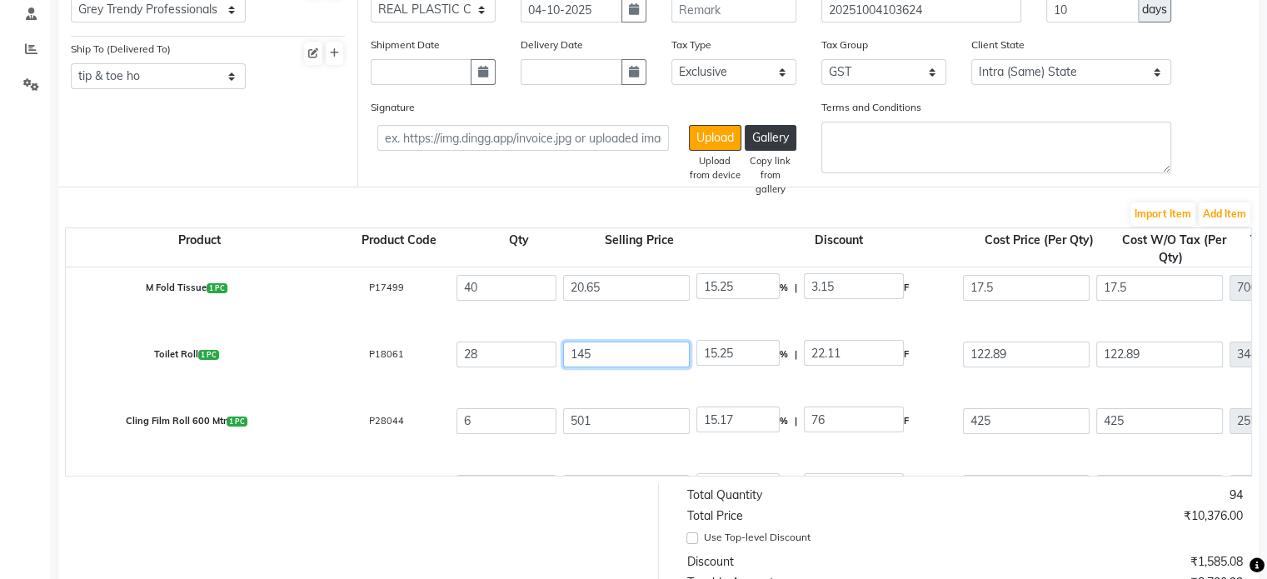
click at [619, 356] on input "145" at bounding box center [626, 355] width 127 height 26
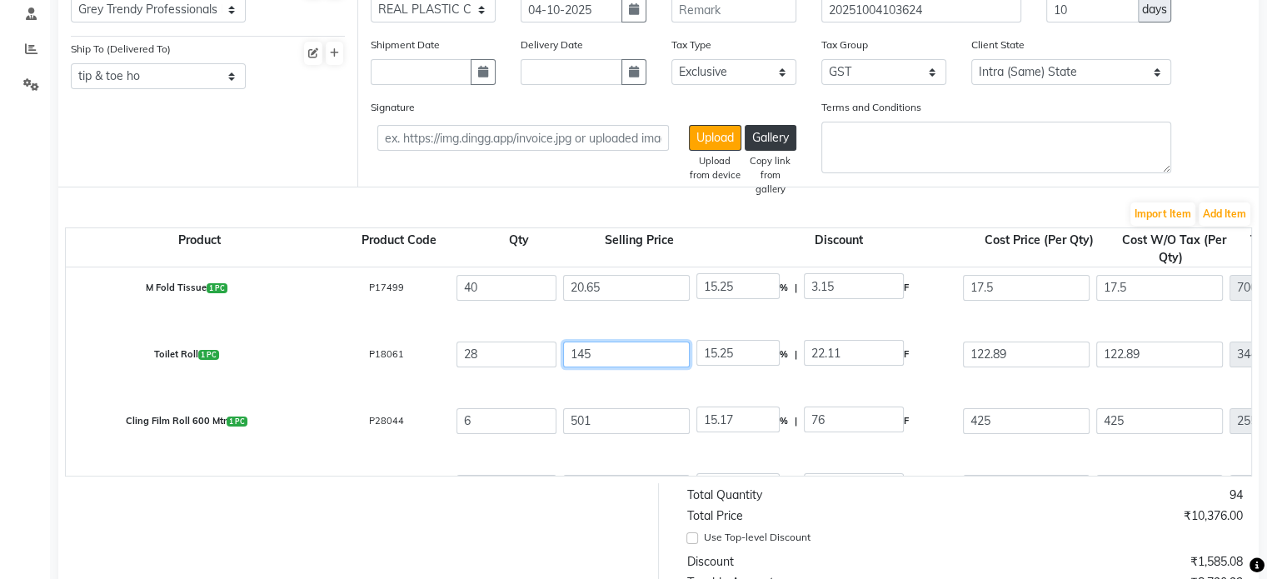
type input "14"
type input "157.93"
type input "1"
type input "2211"
type input "1"
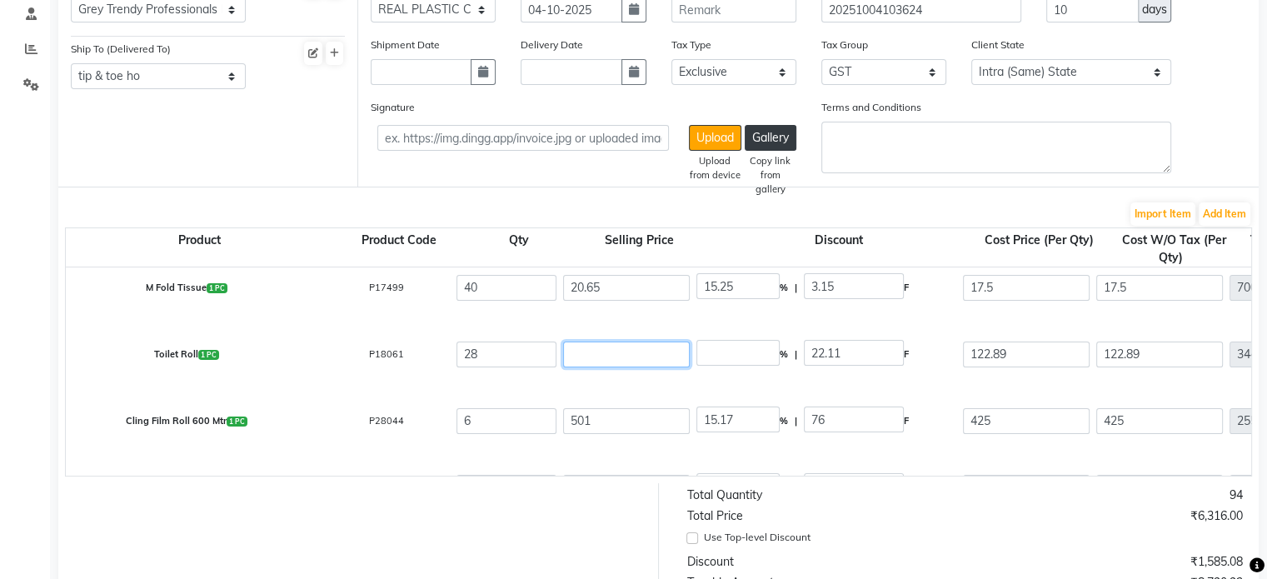
type input "2211"
type input "17"
type input "130.06"
type input "171"
type input "12.93"
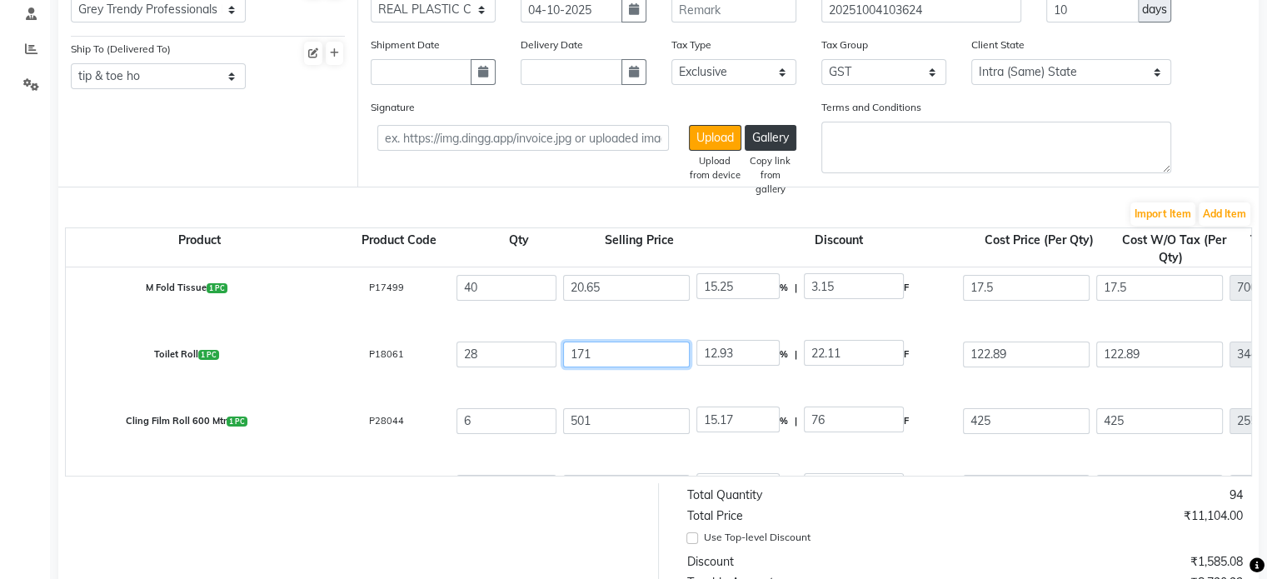
type input "171.1"
type input "12.92"
type input "171.1"
type input "28.18"
type input "48.21"
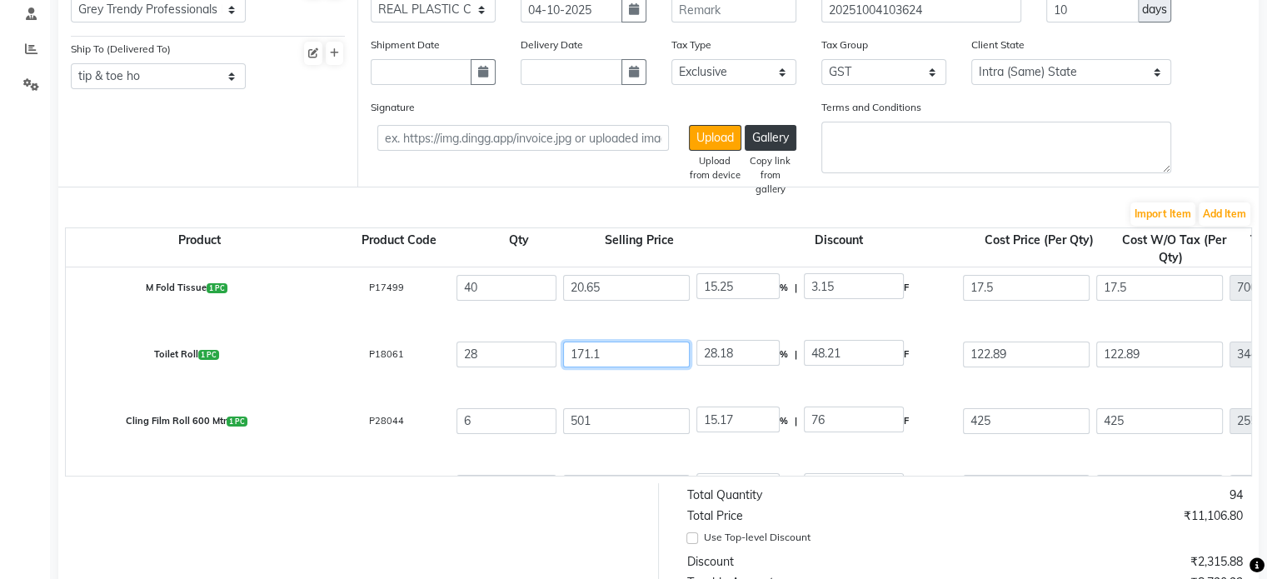
click at [725, 348] on input "28.18" at bounding box center [738, 353] width 83 height 26
type input "15.25"
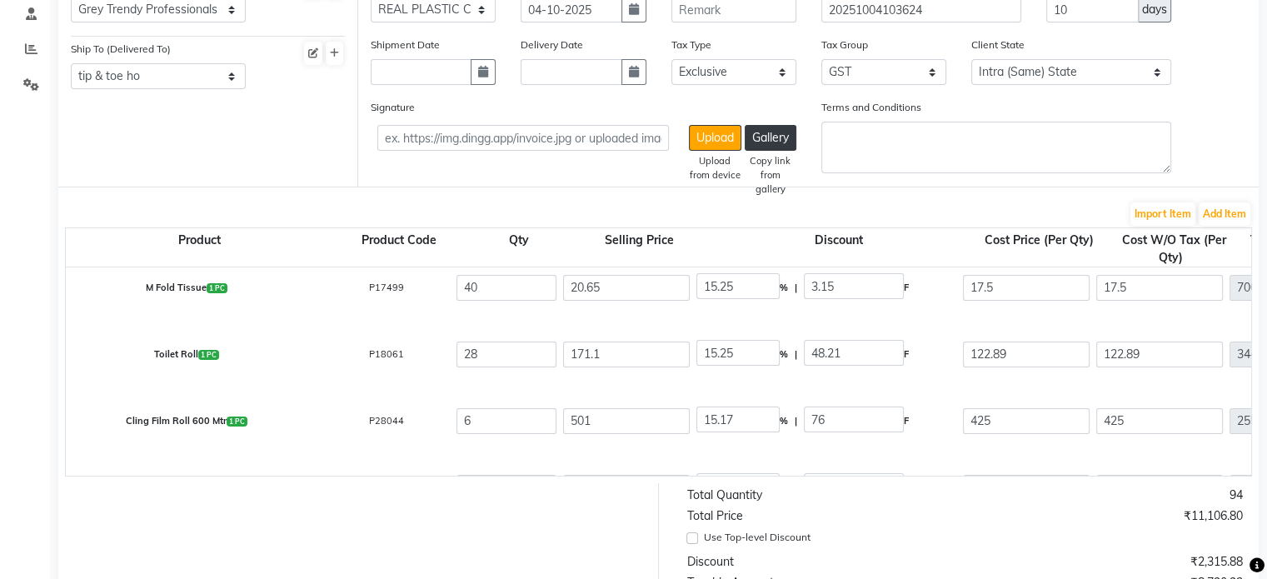
type input "26.09"
type input "145.01"
type input "4060.28"
type input "730.85"
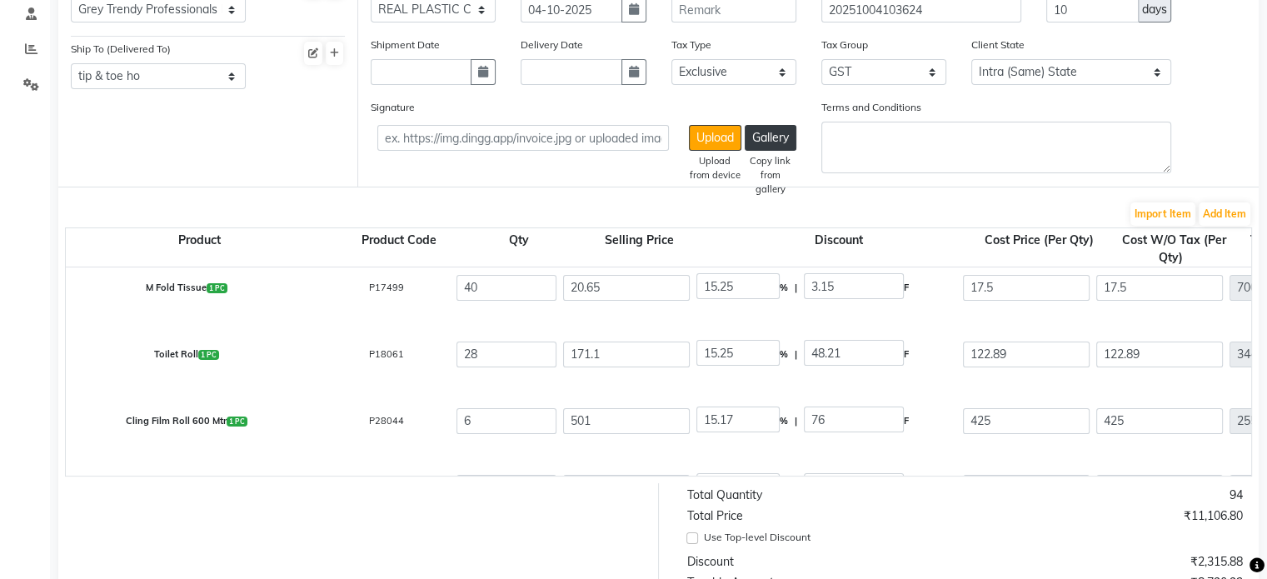
type input "4791.13"
